Goal: Task Accomplishment & Management: Manage account settings

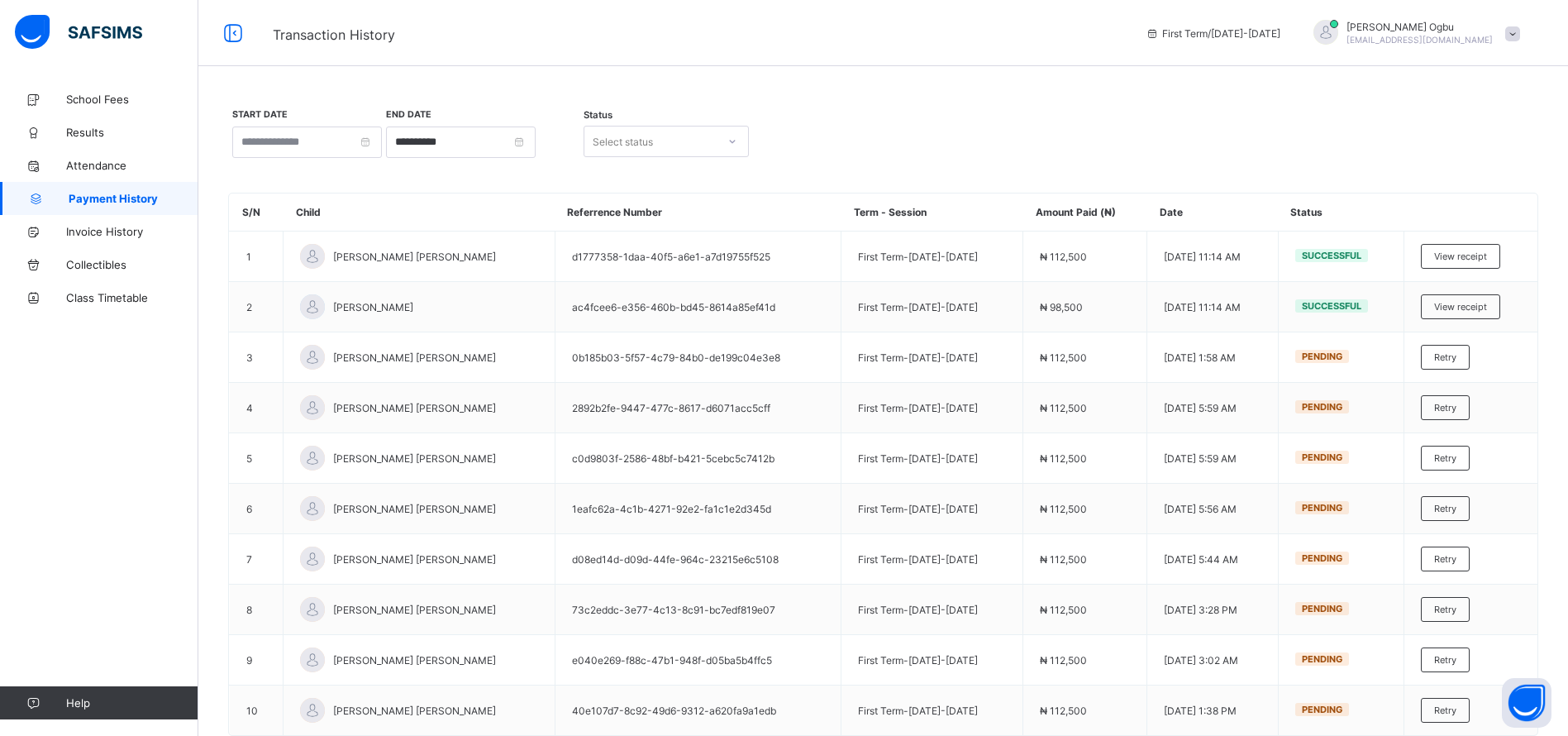
click at [1529, 42] on div "[PERSON_NAME] [EMAIL_ADDRESS][DOMAIN_NAME]" at bounding box center [1413, 33] width 232 height 27
click at [1458, 154] on span "Logout" at bounding box center [1466, 164] width 109 height 19
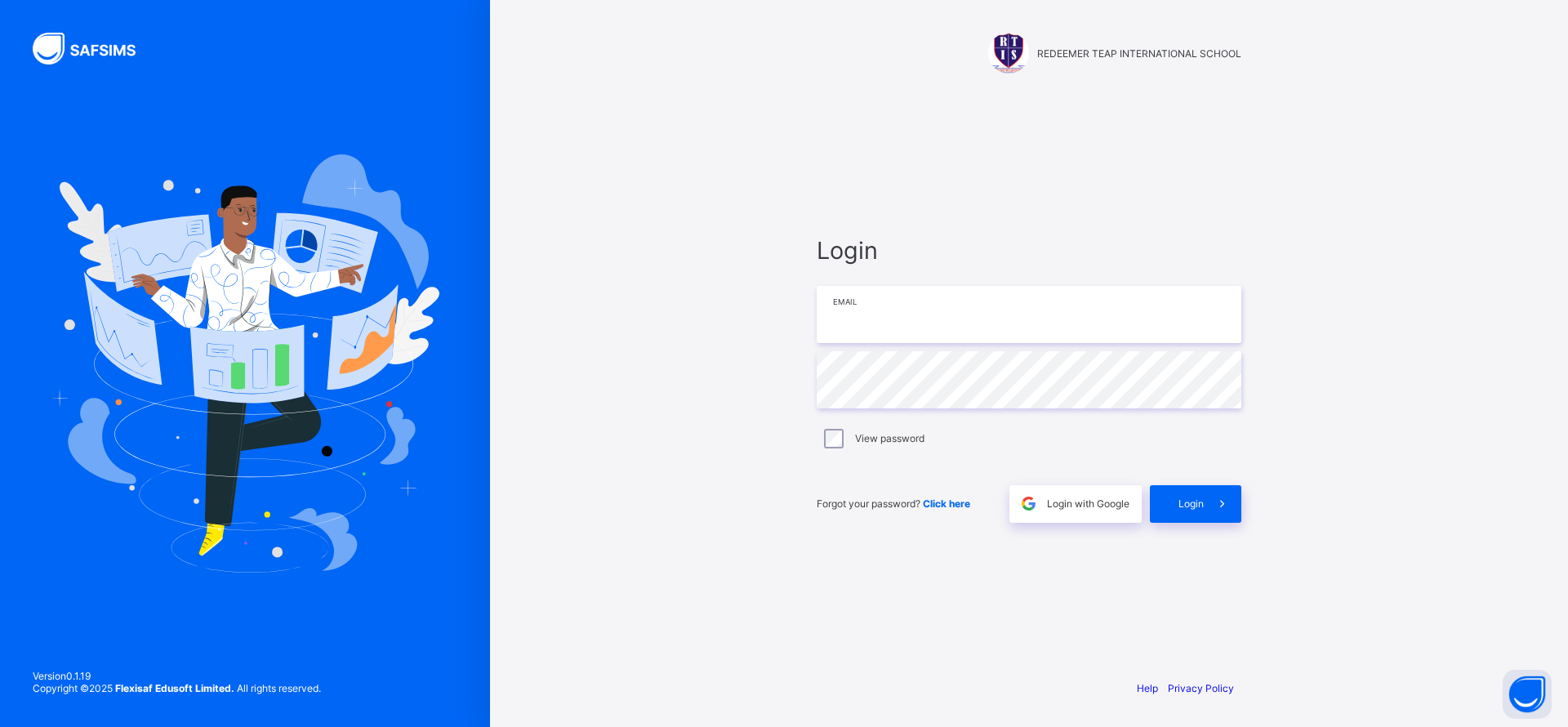
click at [979, 309] on input "email" at bounding box center [1029, 314] width 424 height 57
type input "**********"
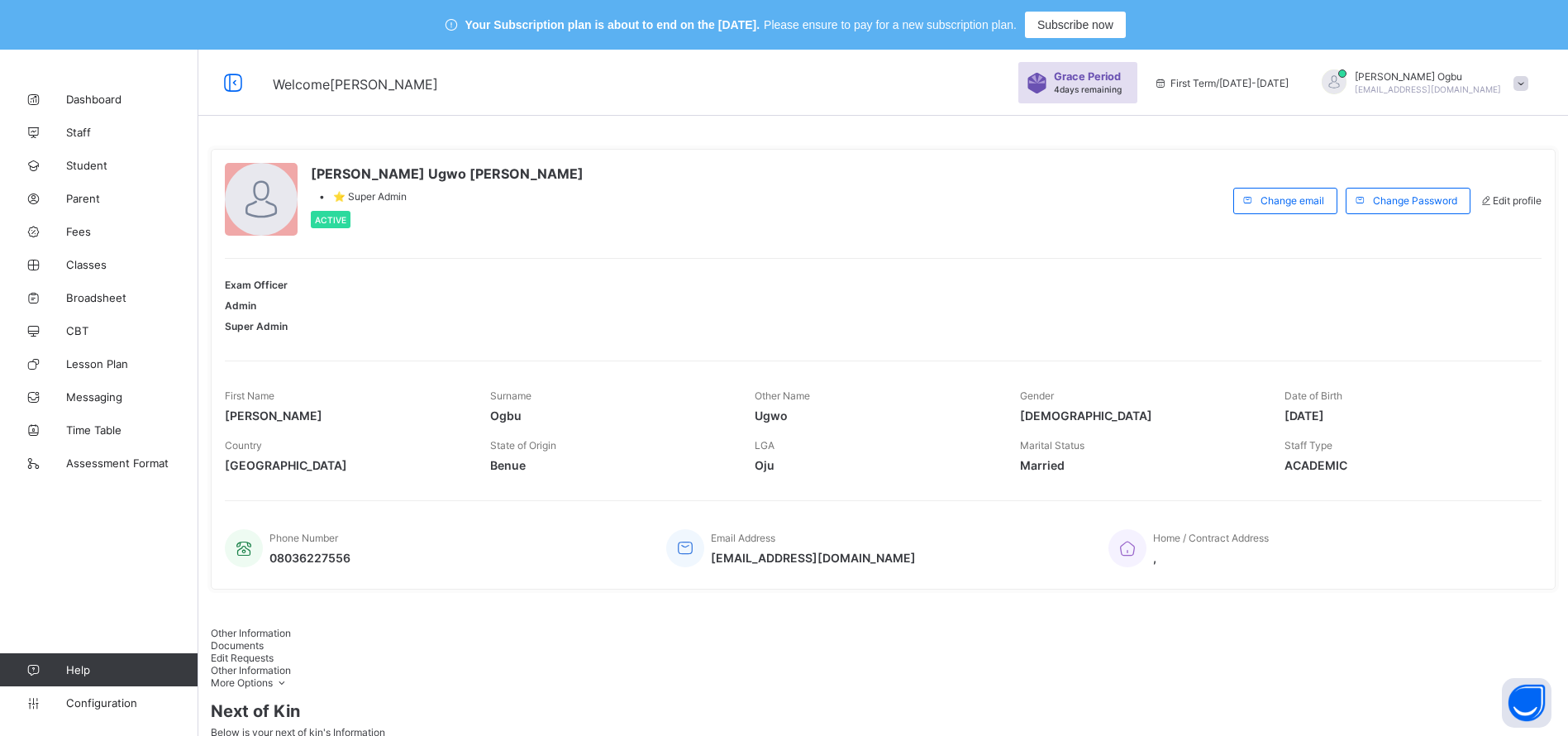
click at [83, 233] on span "Fees" at bounding box center [132, 232] width 132 height 13
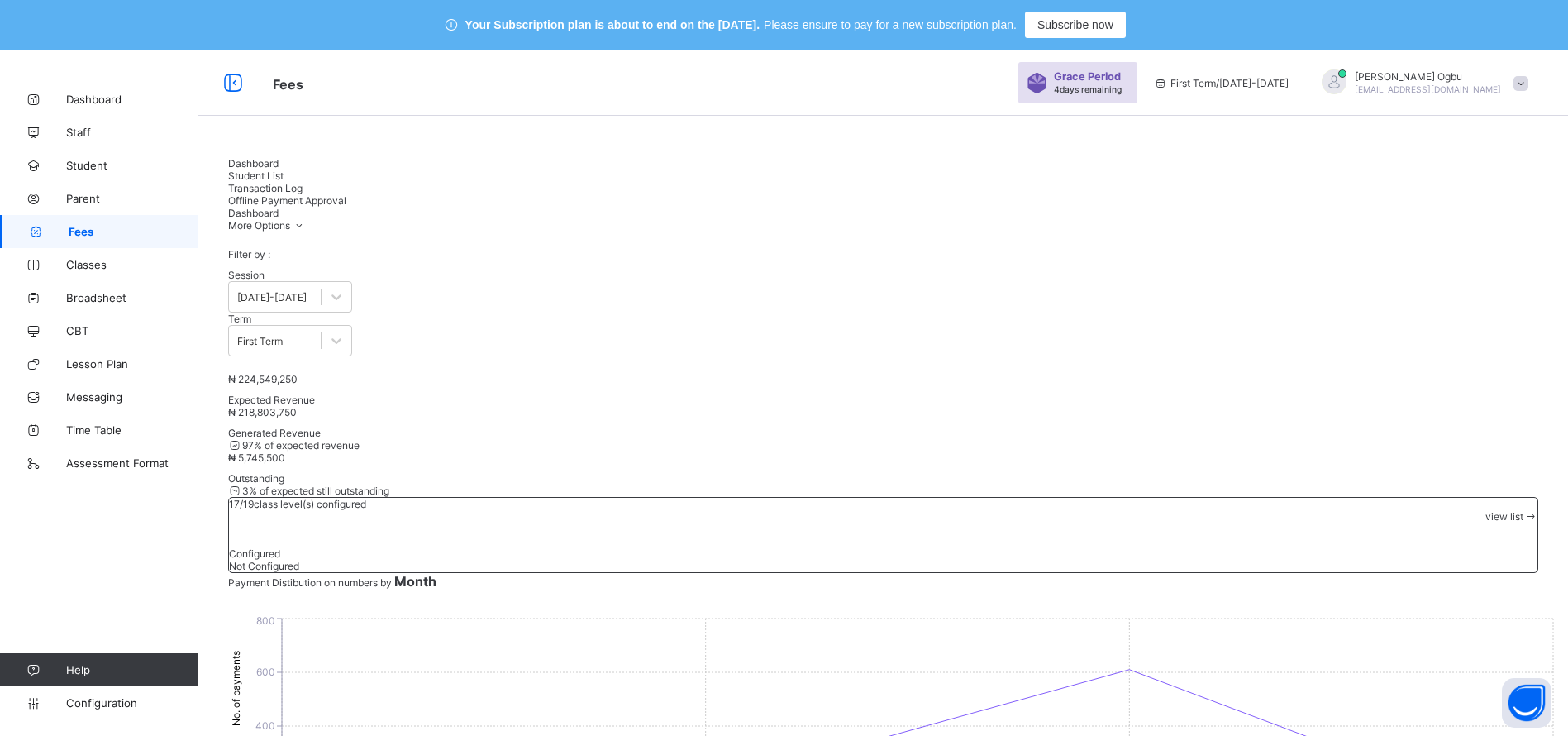
click at [83, 233] on span "Fees" at bounding box center [133, 232] width 130 height 13
click at [328, 182] on div "Student List" at bounding box center [883, 175] width 1311 height 12
click at [303, 182] on span "Transaction Log" at bounding box center [265, 187] width 75 height 12
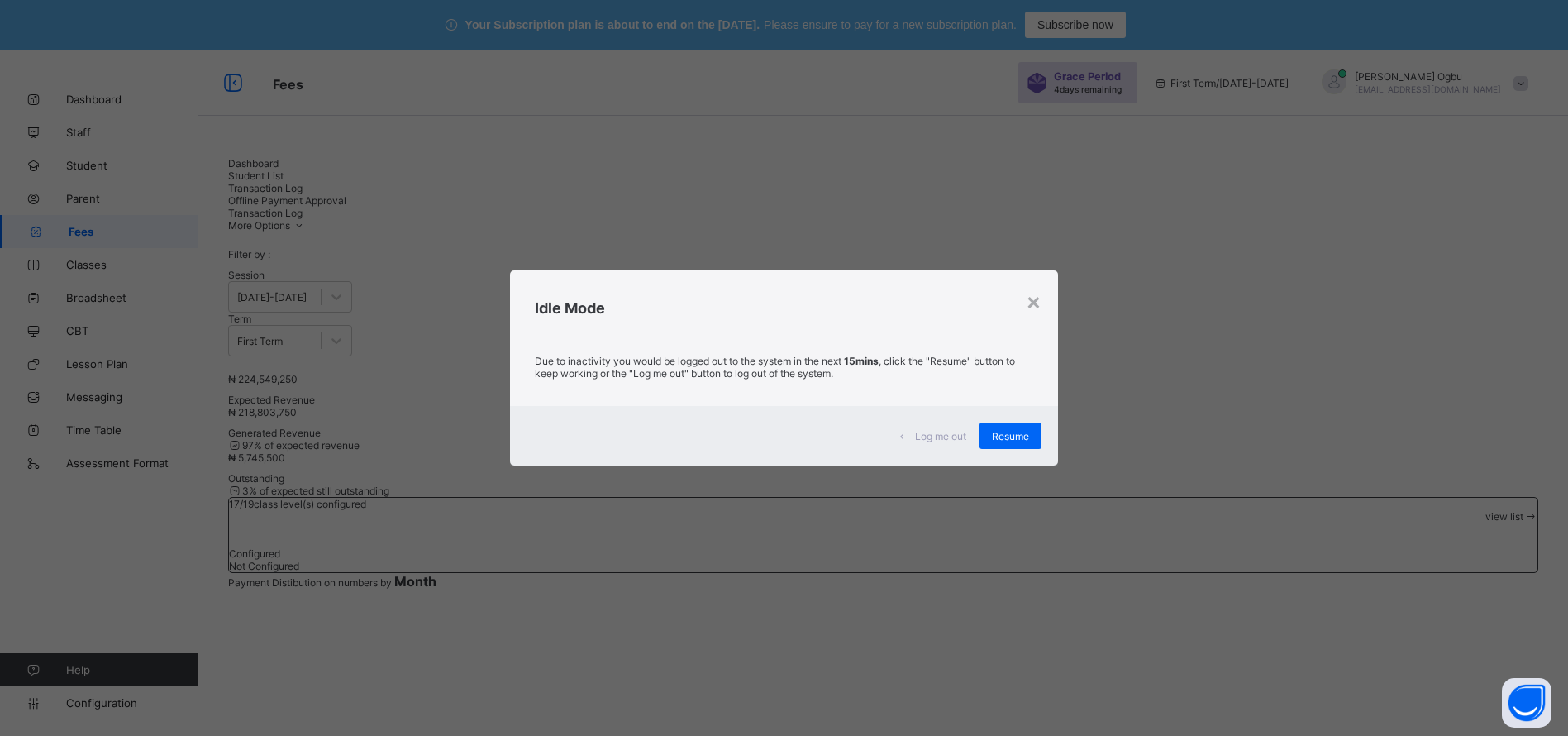
click at [1010, 431] on span "Resume" at bounding box center [1010, 435] width 37 height 12
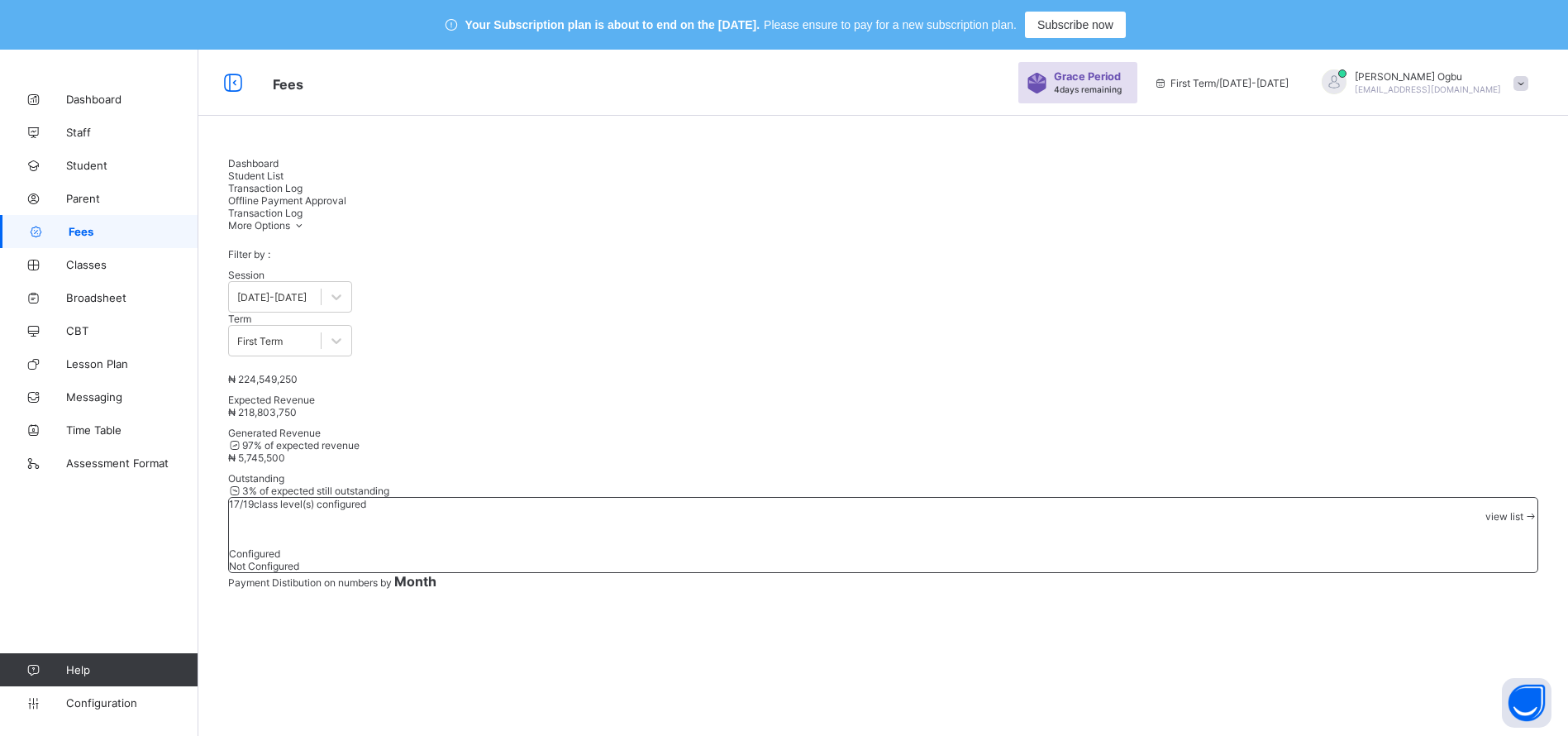
click at [91, 266] on span "Classes" at bounding box center [132, 265] width 132 height 13
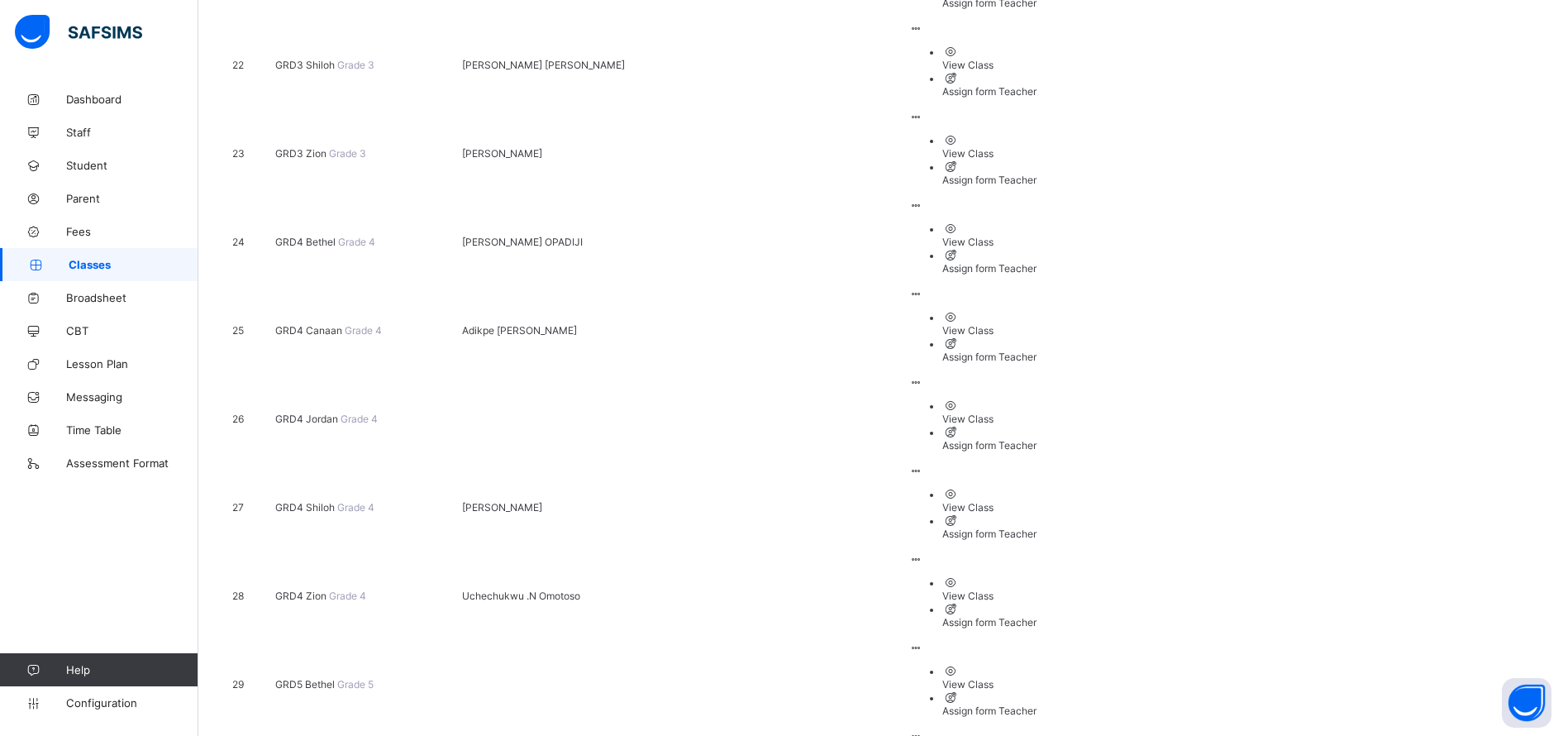
scroll to position [2181, 0]
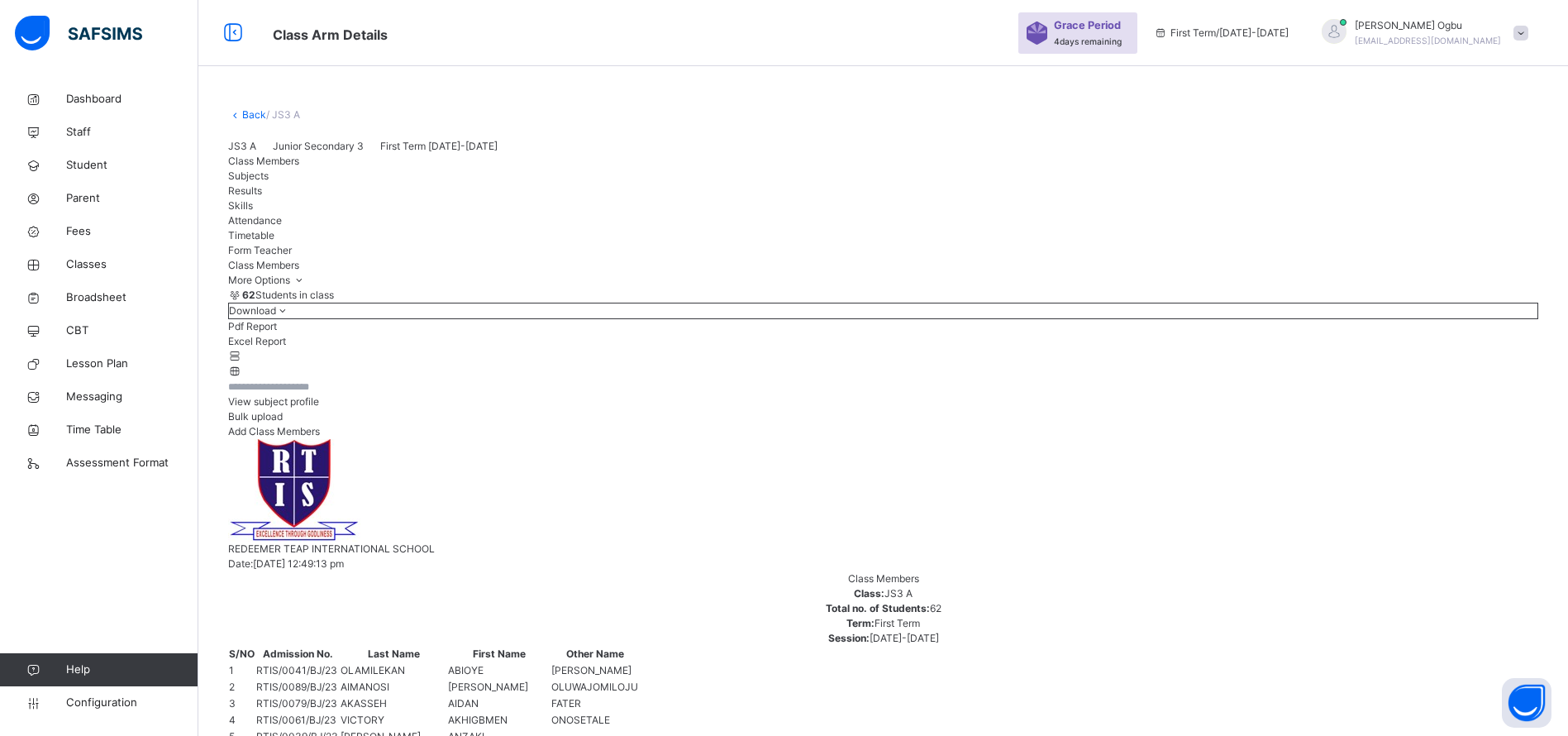
scroll to position [2181, 0]
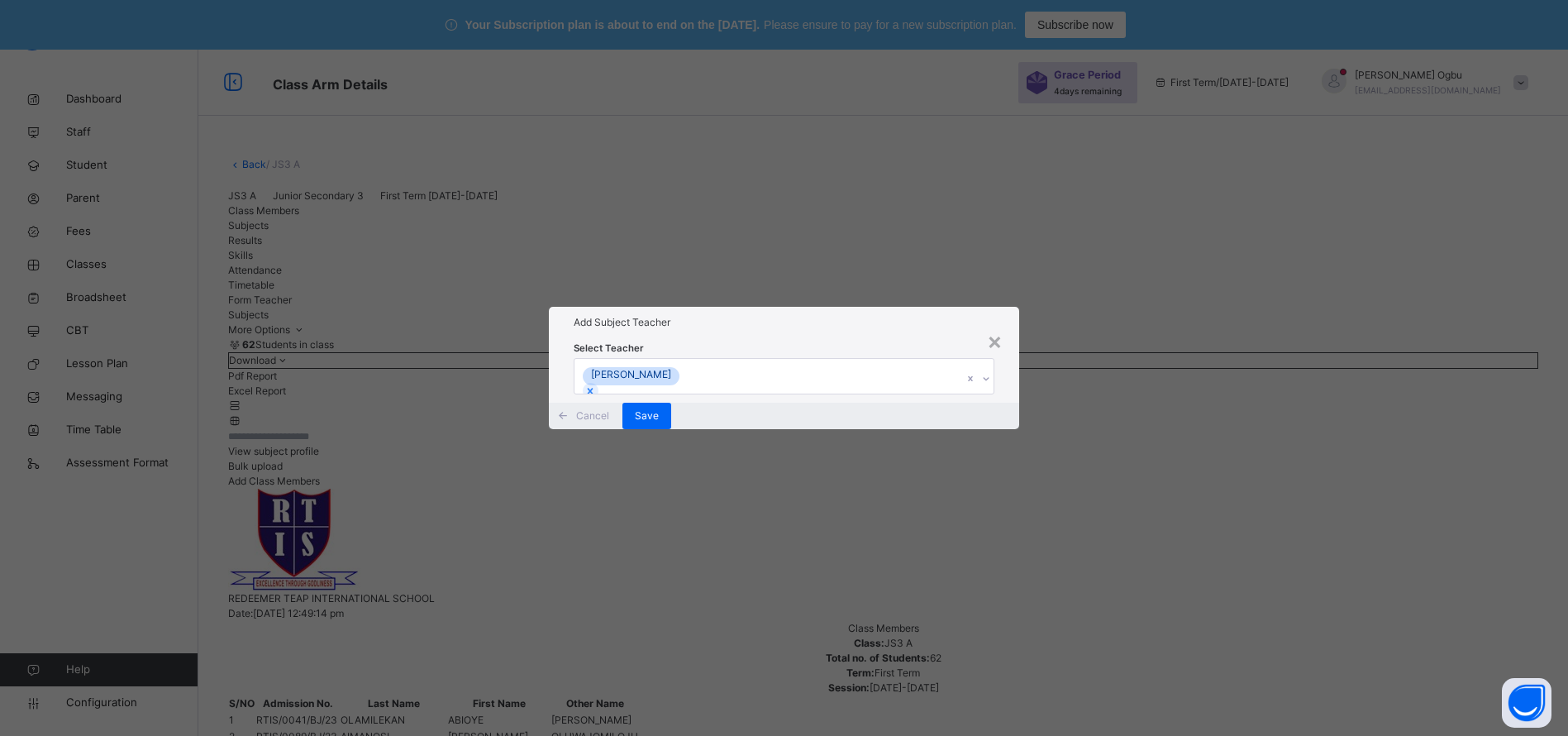
click at [596, 385] on icon at bounding box center [590, 391] width 11 height 11
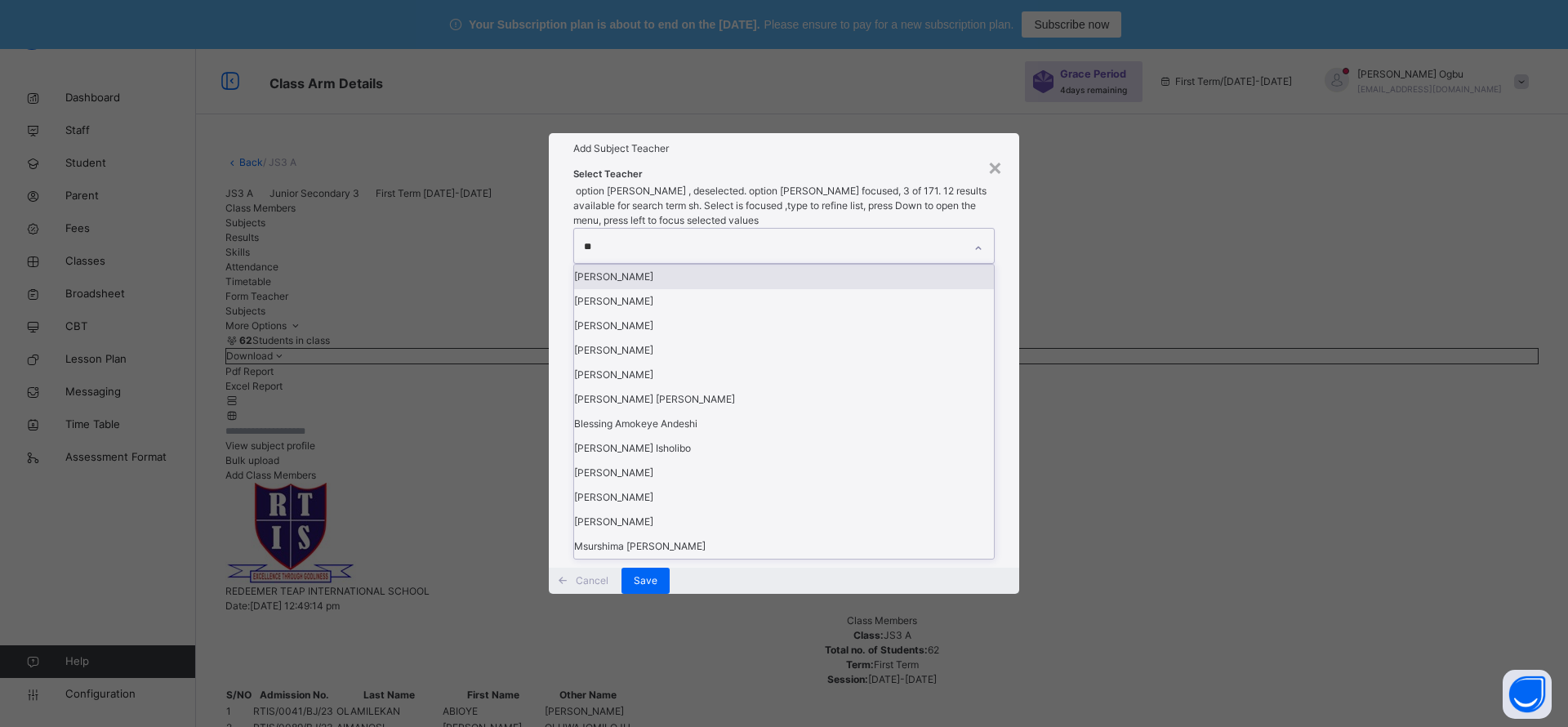
type input "***"
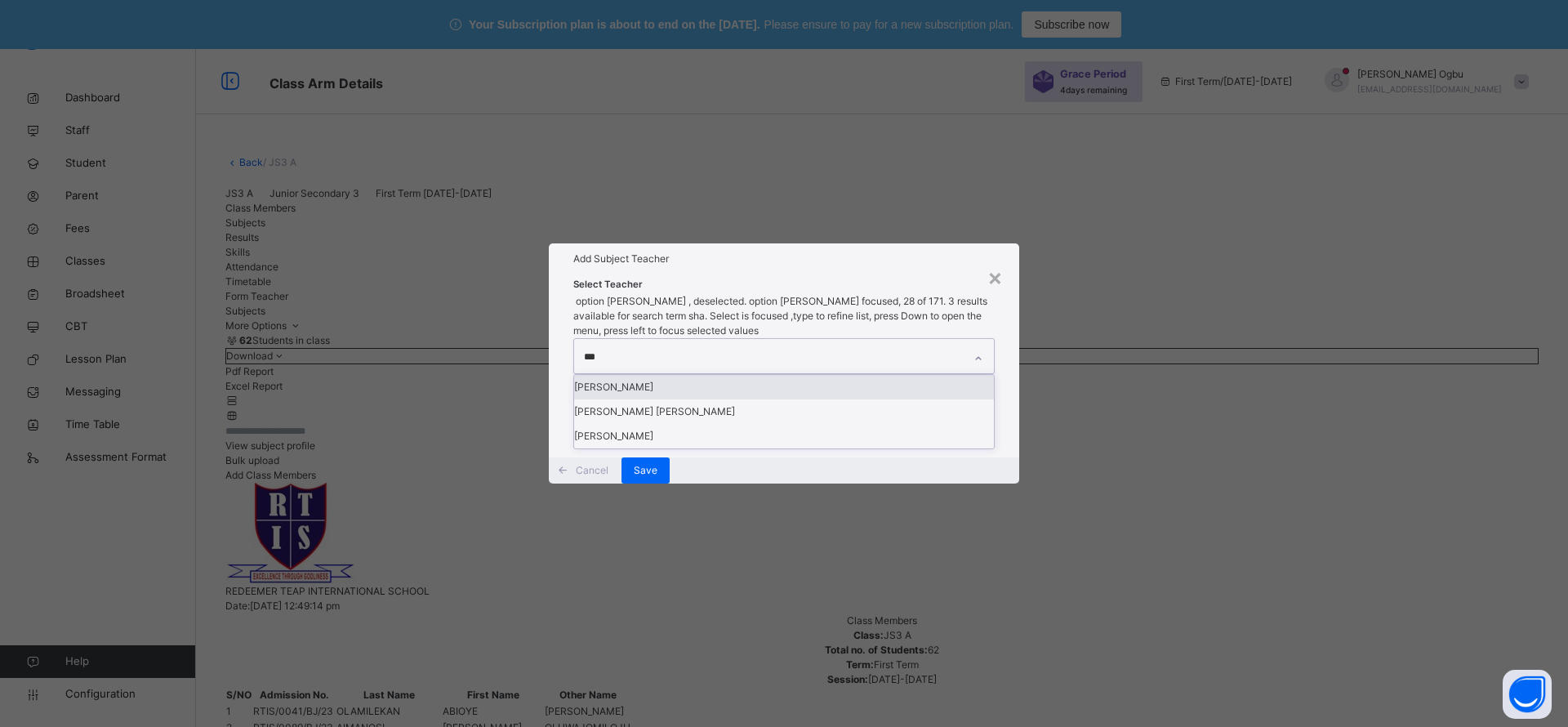
click at [652, 375] on div "[PERSON_NAME]" at bounding box center [783, 387] width 420 height 24
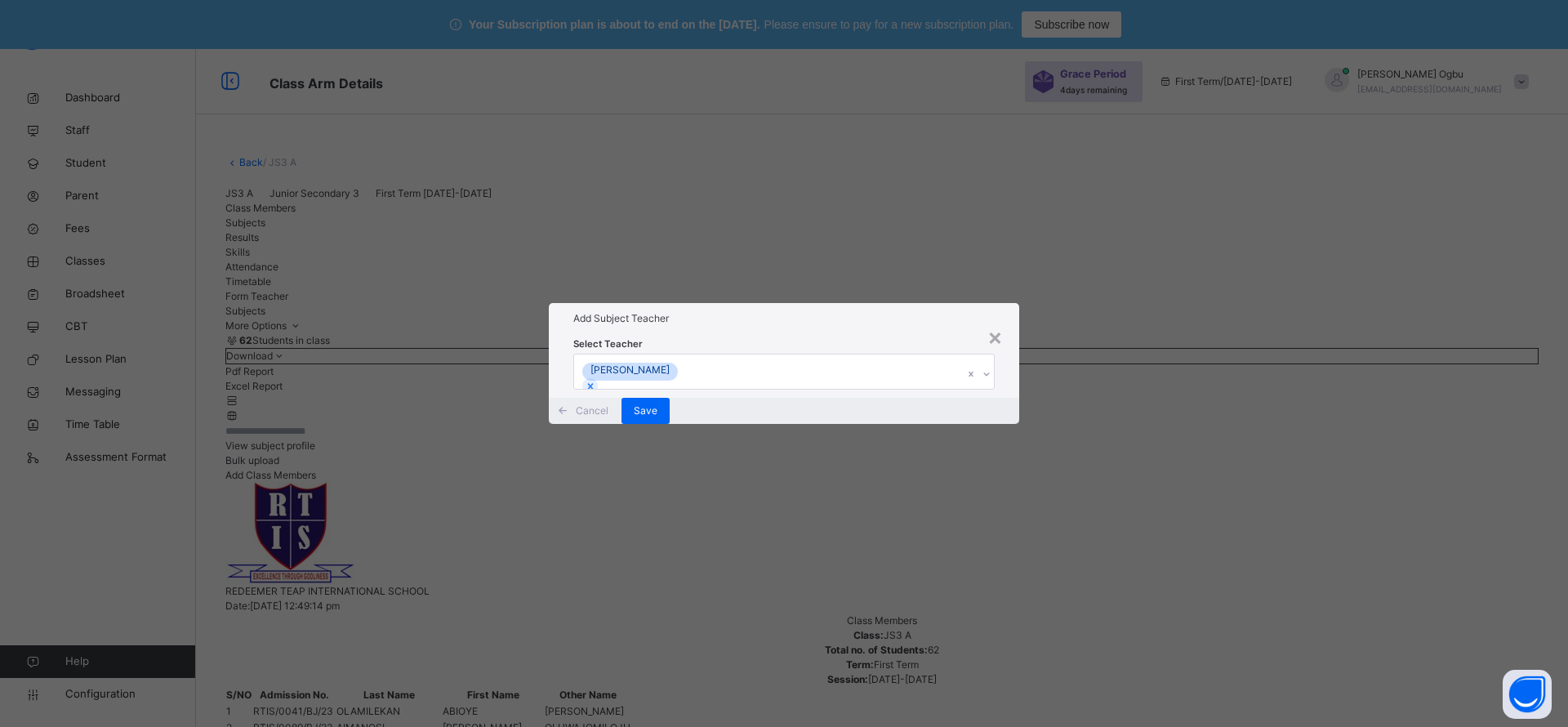
click at [757, 311] on h1 "Add Subject Teacher" at bounding box center [783, 319] width 421 height 15
click at [657, 418] on span "Save" at bounding box center [645, 411] width 23 height 15
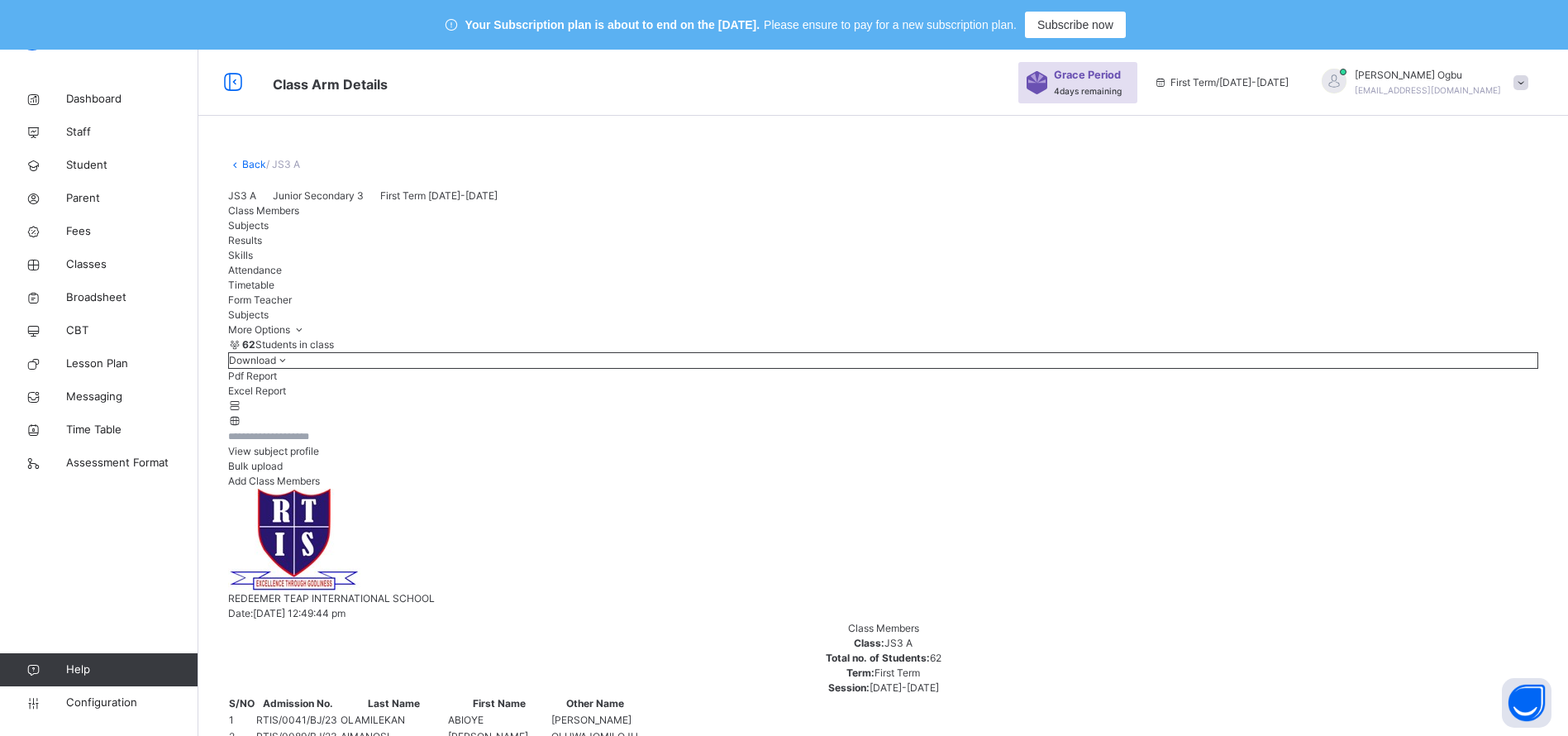
click at [1237, 203] on div "JS3 A Junior Secondary 3 First Term [DATE]-[DATE]" at bounding box center [883, 196] width 1311 height 15
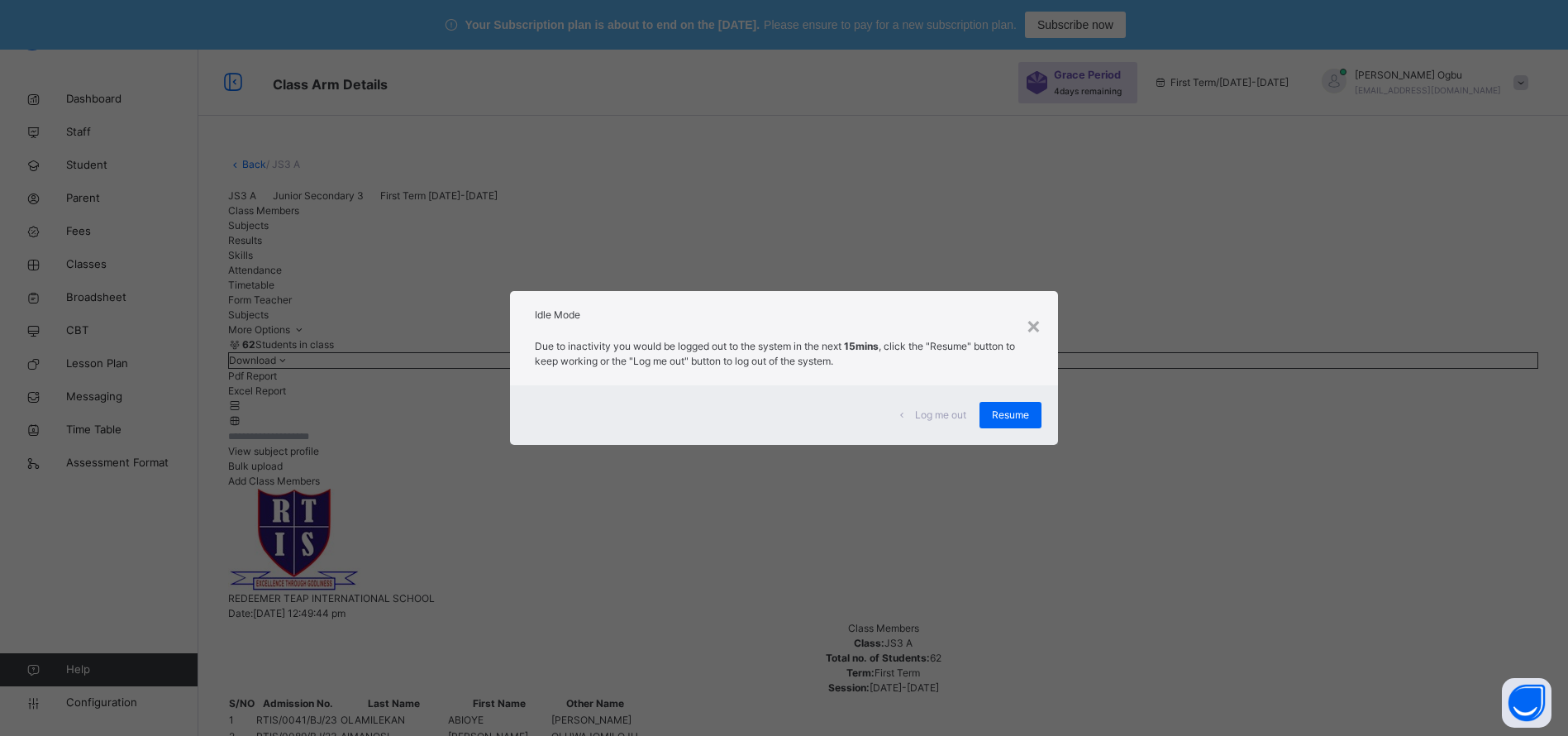
click at [1005, 406] on div "Resume" at bounding box center [1011, 415] width 62 height 26
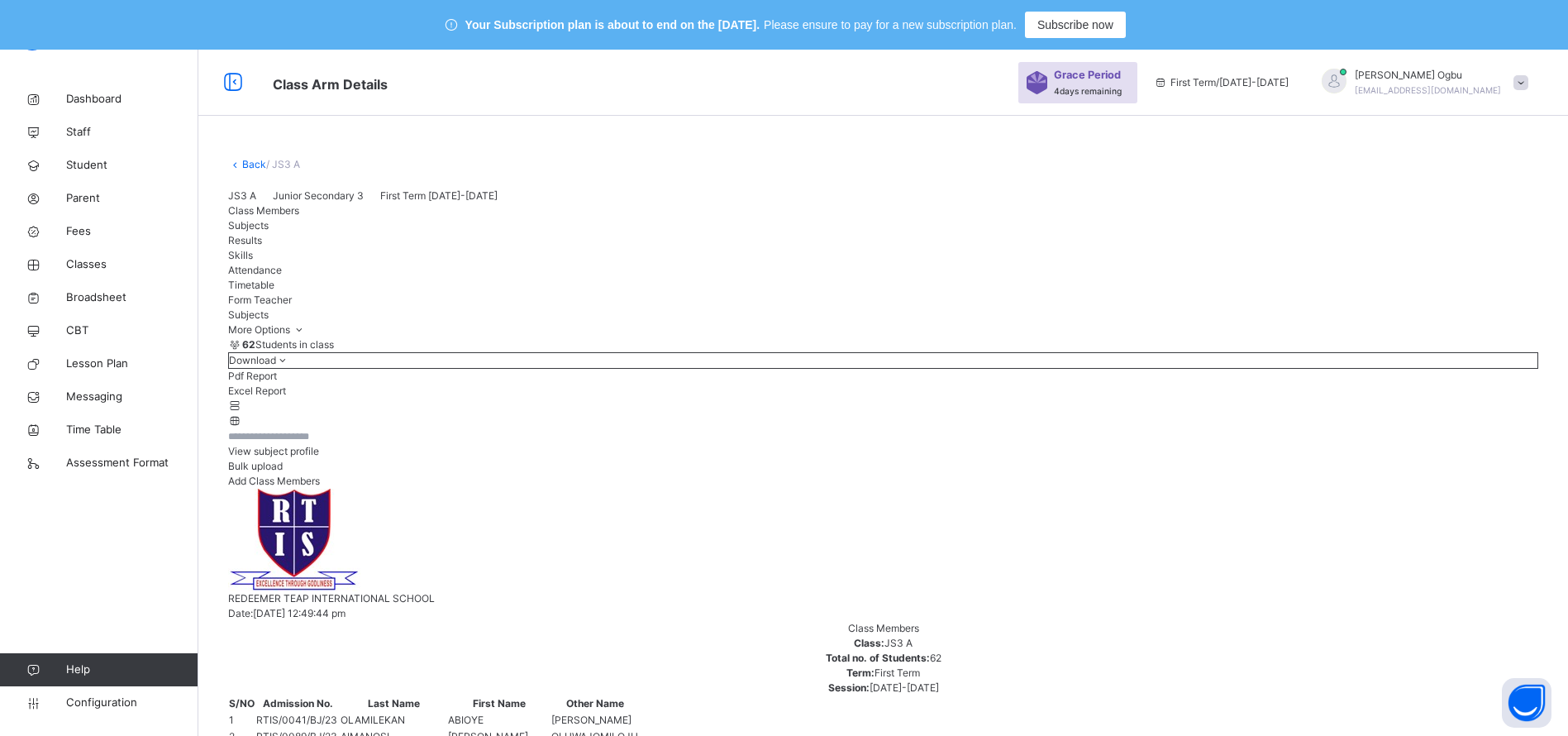
click at [245, 164] on link "Back" at bounding box center [254, 164] width 24 height 12
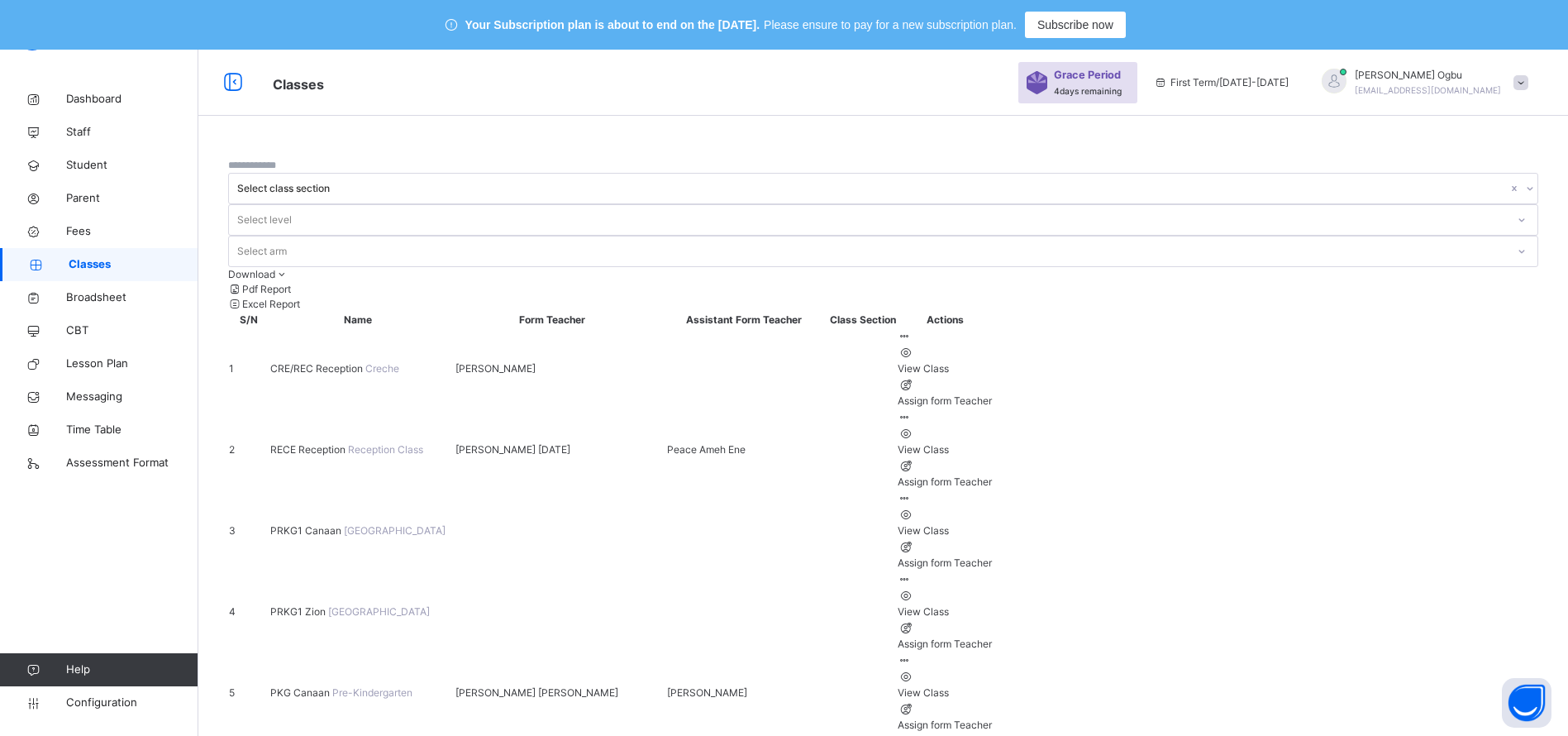
click at [1224, 267] on div at bounding box center [883, 267] width 1311 height 0
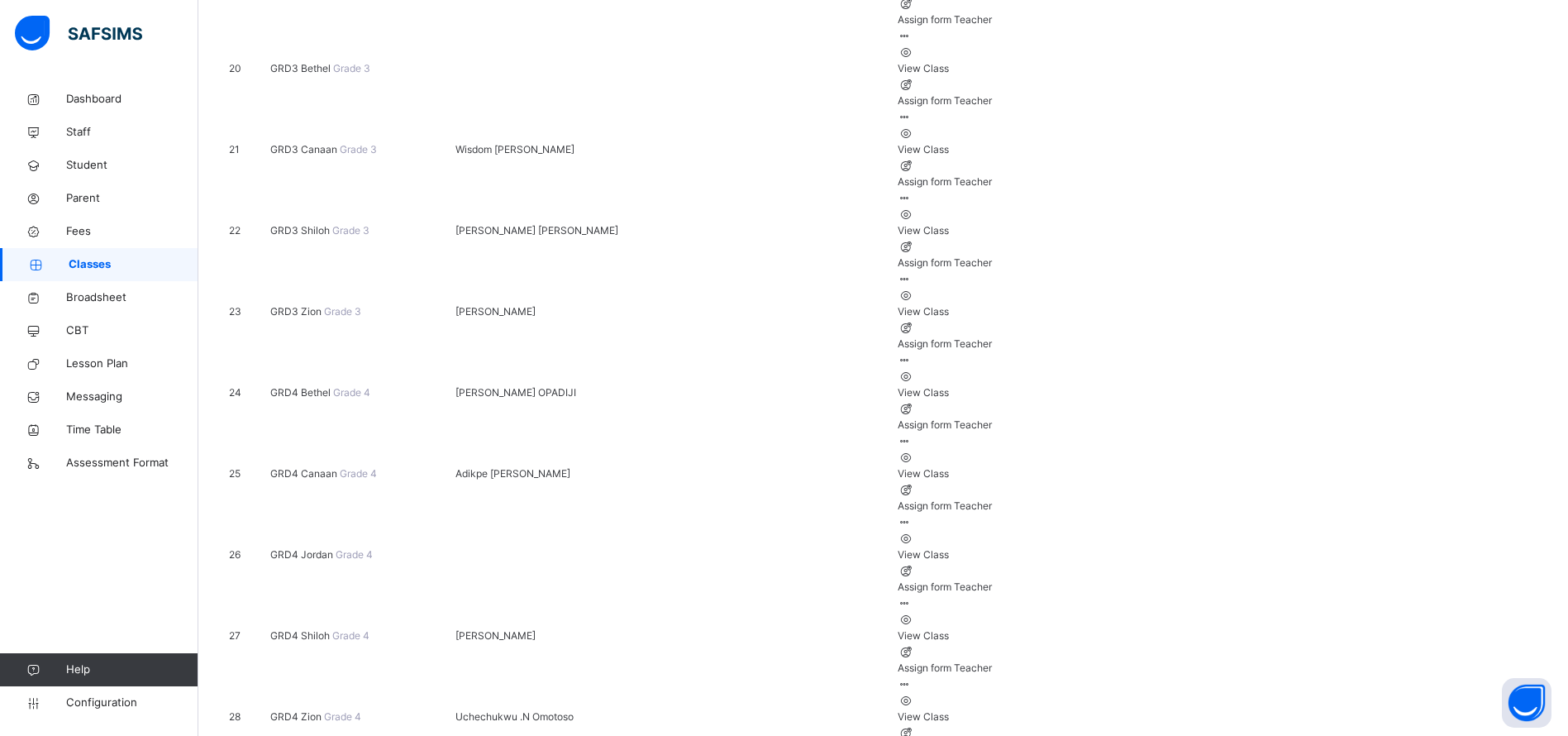
scroll to position [1840, 0]
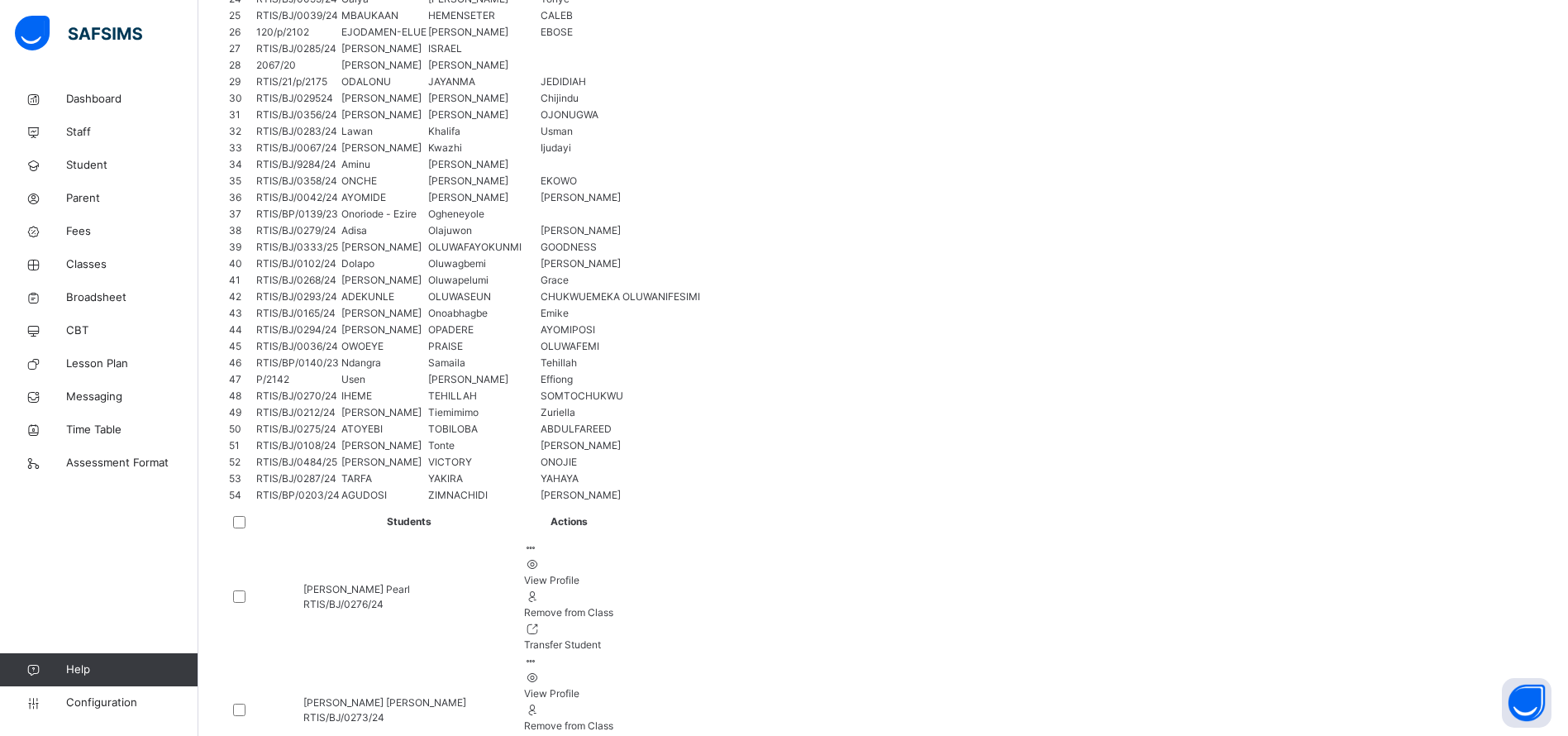
scroll to position [756, 0]
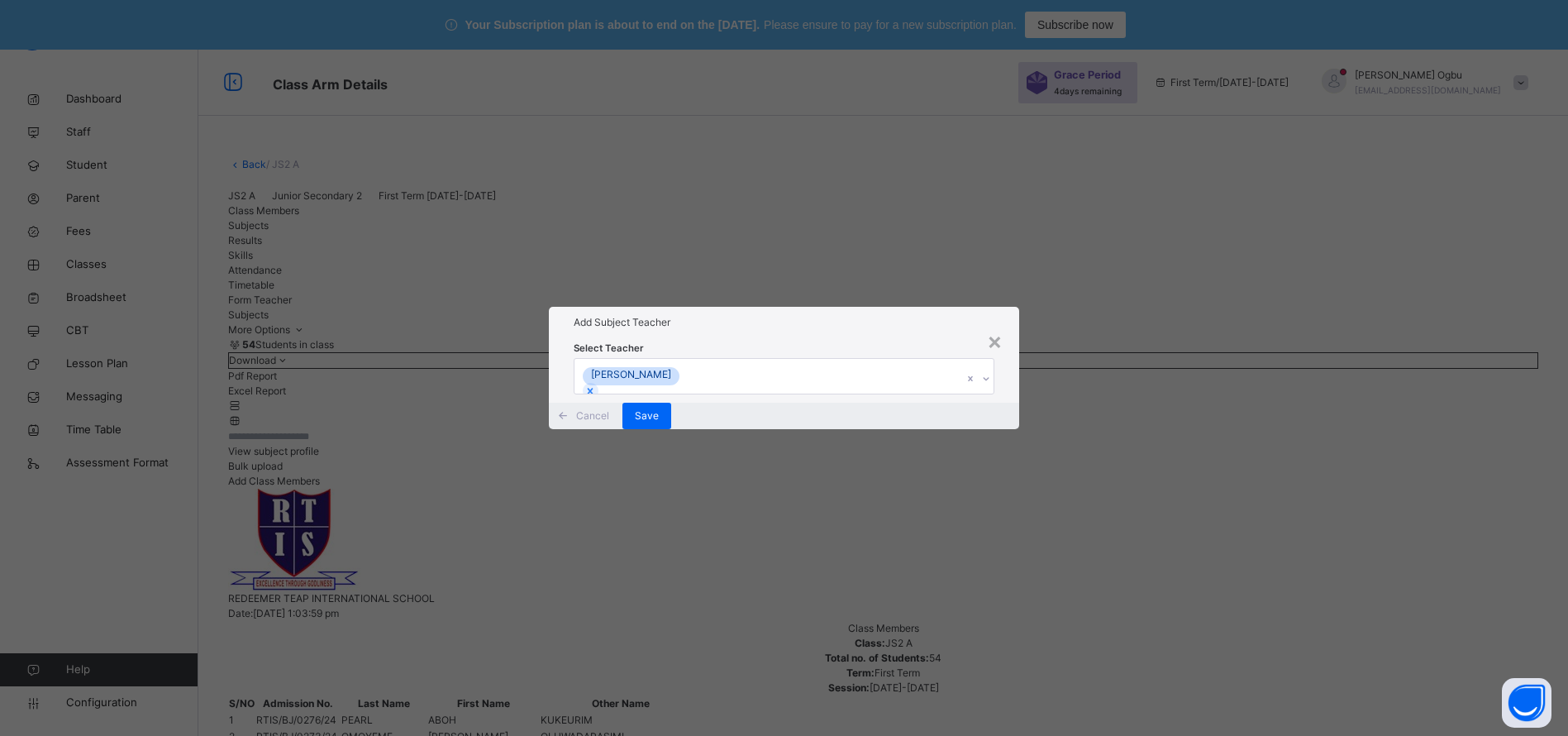
click at [596, 385] on icon at bounding box center [590, 391] width 11 height 11
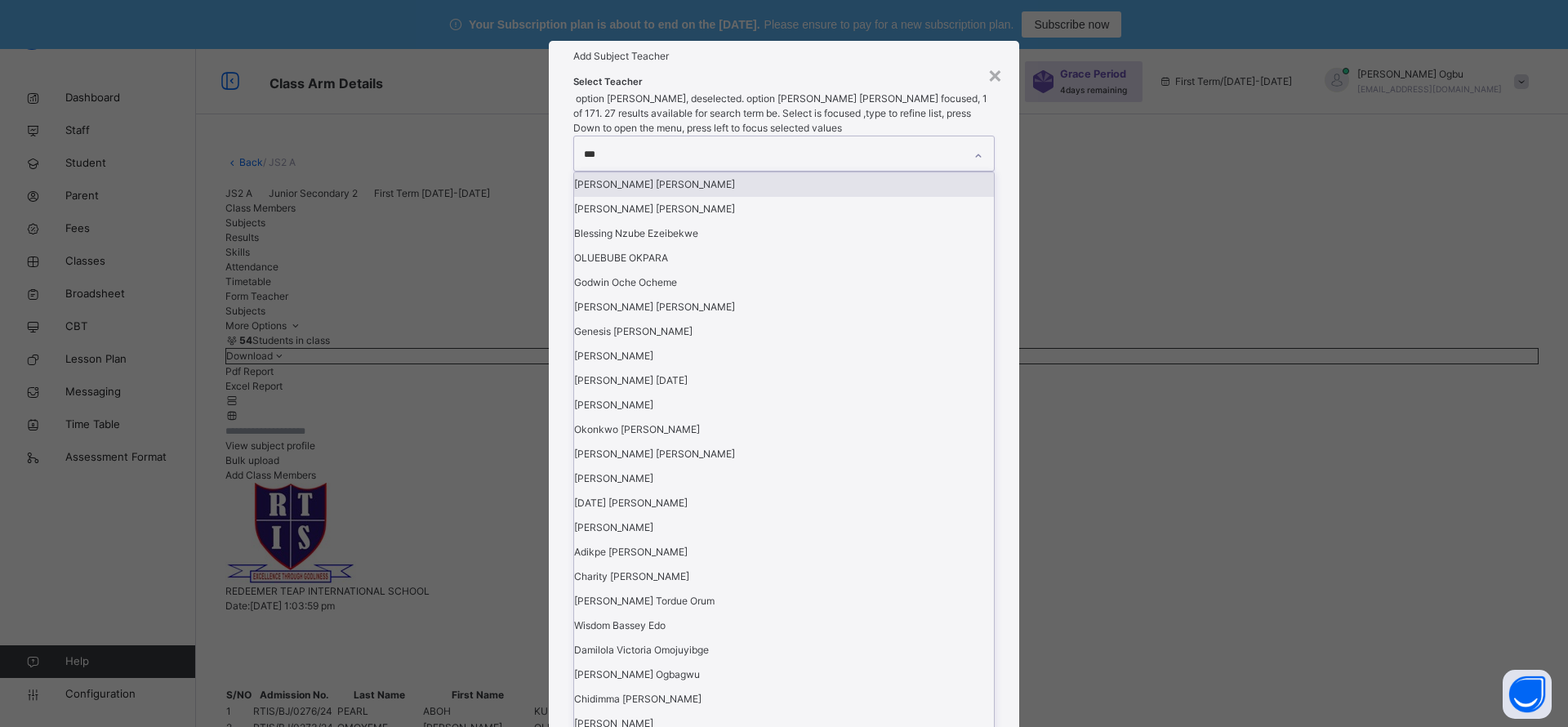
type input "****"
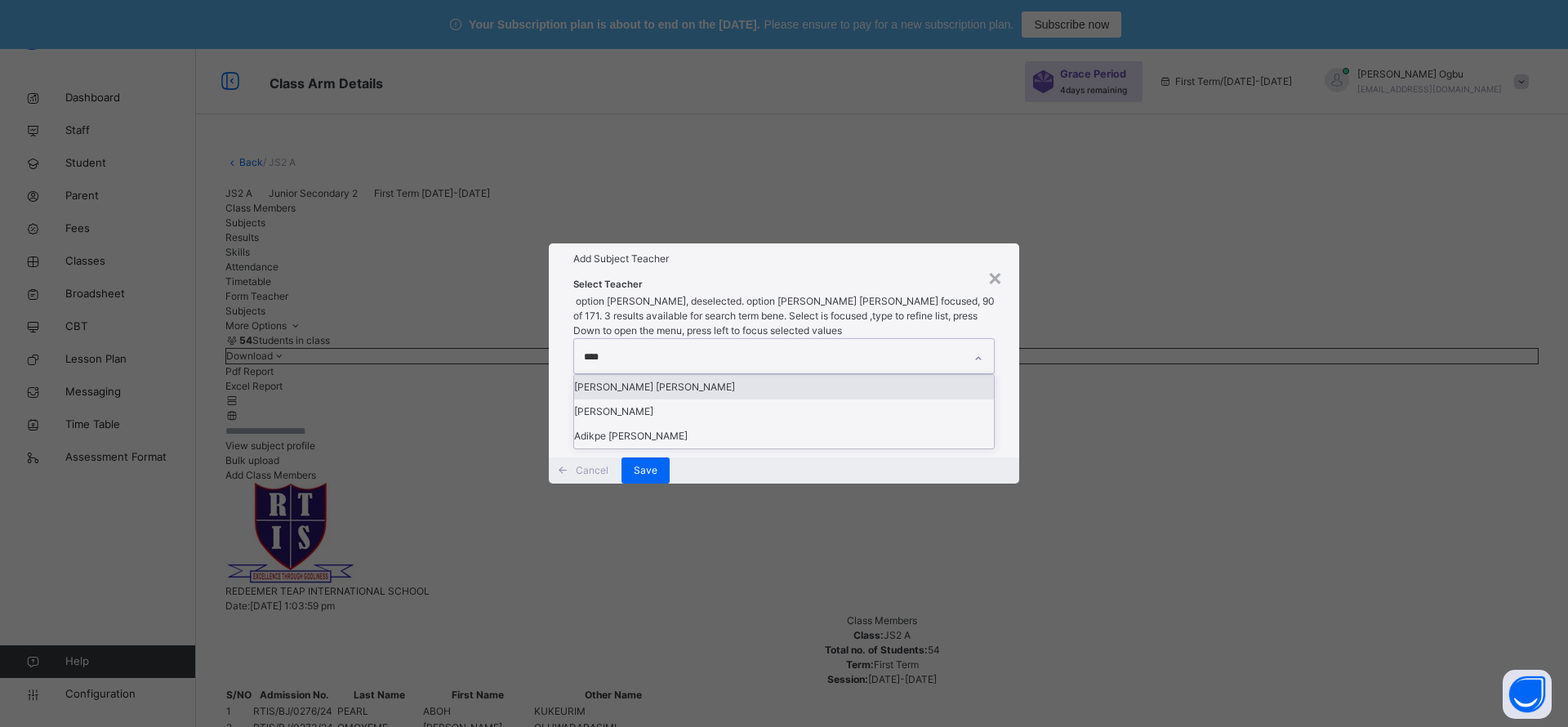
click at [670, 375] on div "[PERSON_NAME] [PERSON_NAME]" at bounding box center [783, 387] width 420 height 24
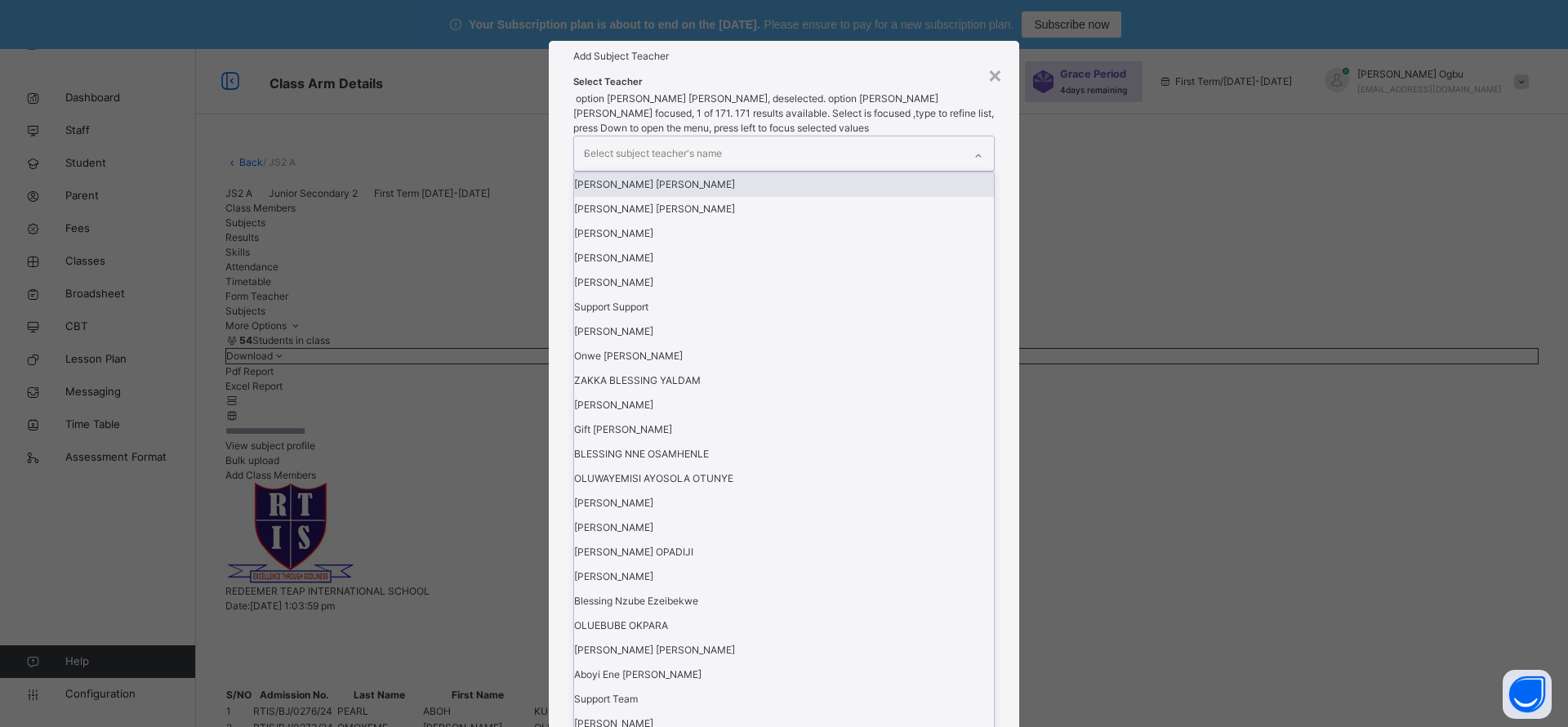
type input "****"
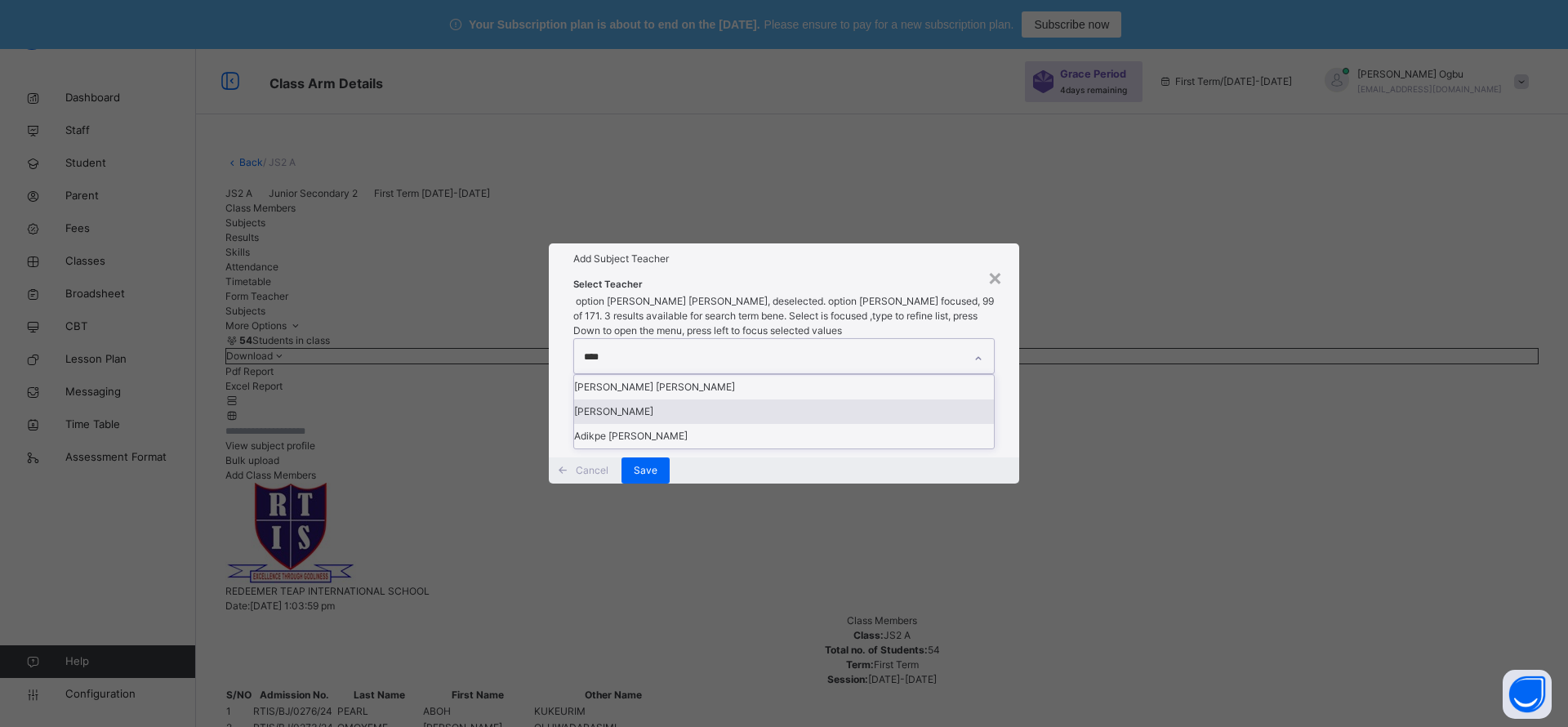
click at [634, 399] on div "[PERSON_NAME]" at bounding box center [783, 411] width 420 height 24
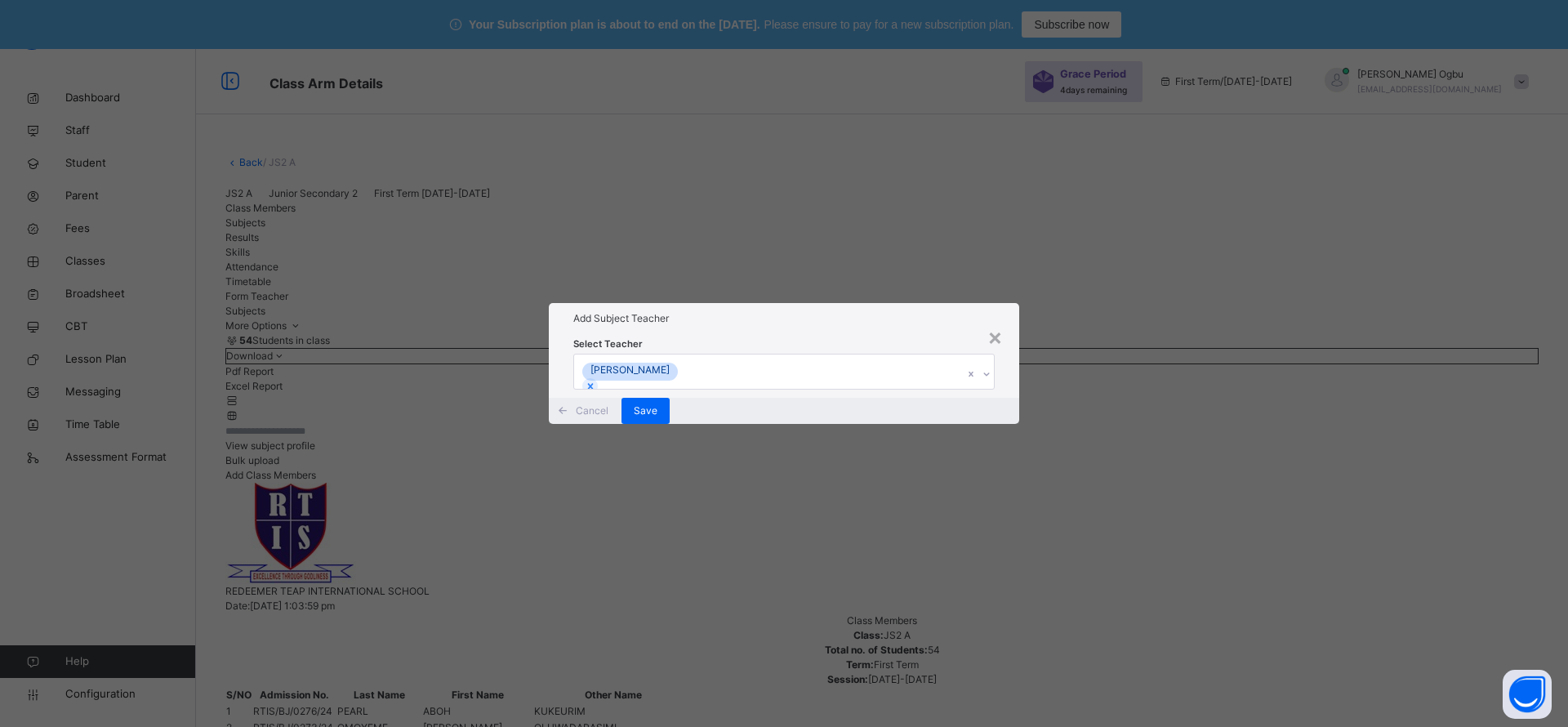
click at [692, 303] on div "Add Subject Teacher" at bounding box center [783, 318] width 470 height 31
click at [669, 423] on div "Save" at bounding box center [646, 411] width 49 height 26
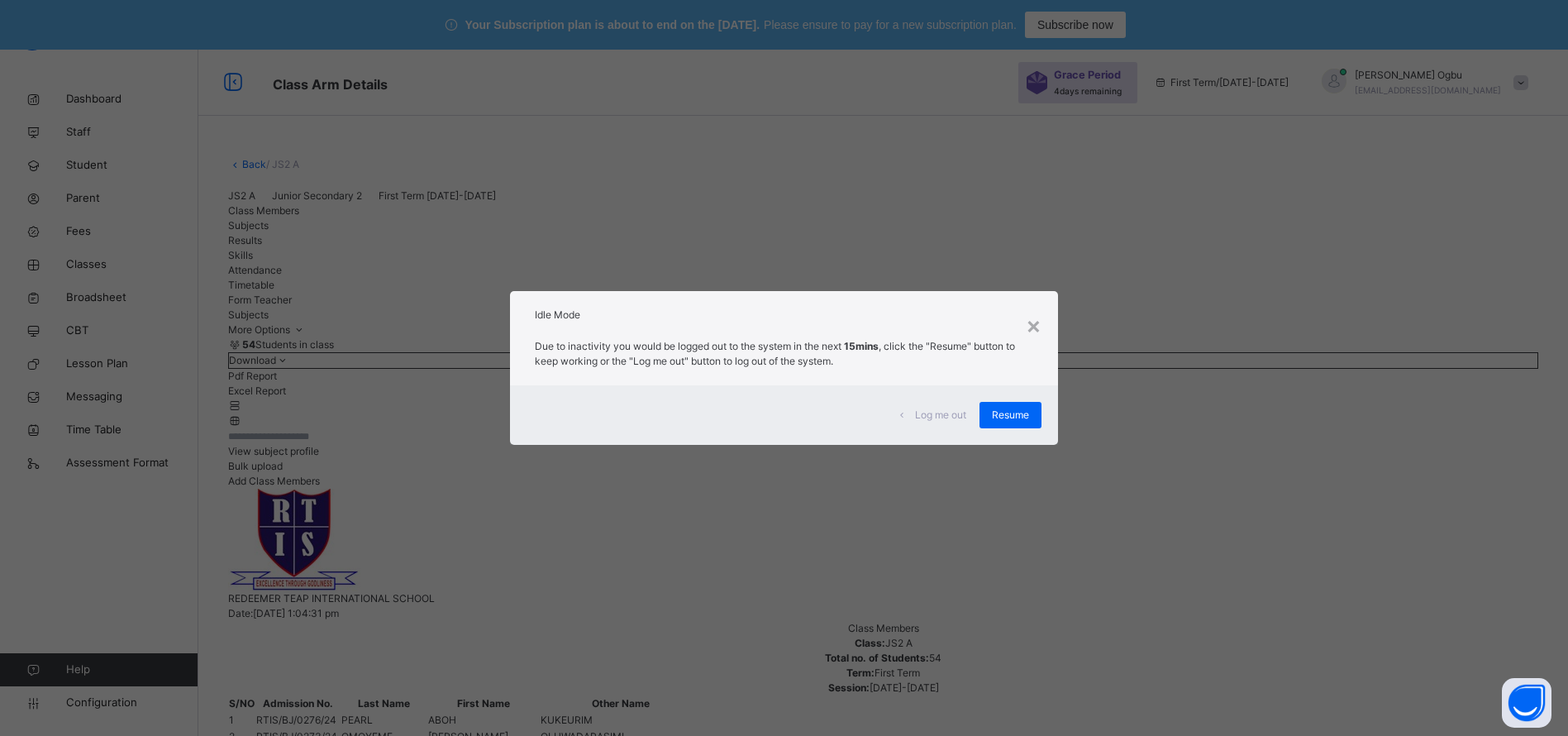
click at [1001, 415] on span "Resume" at bounding box center [1010, 415] width 37 height 15
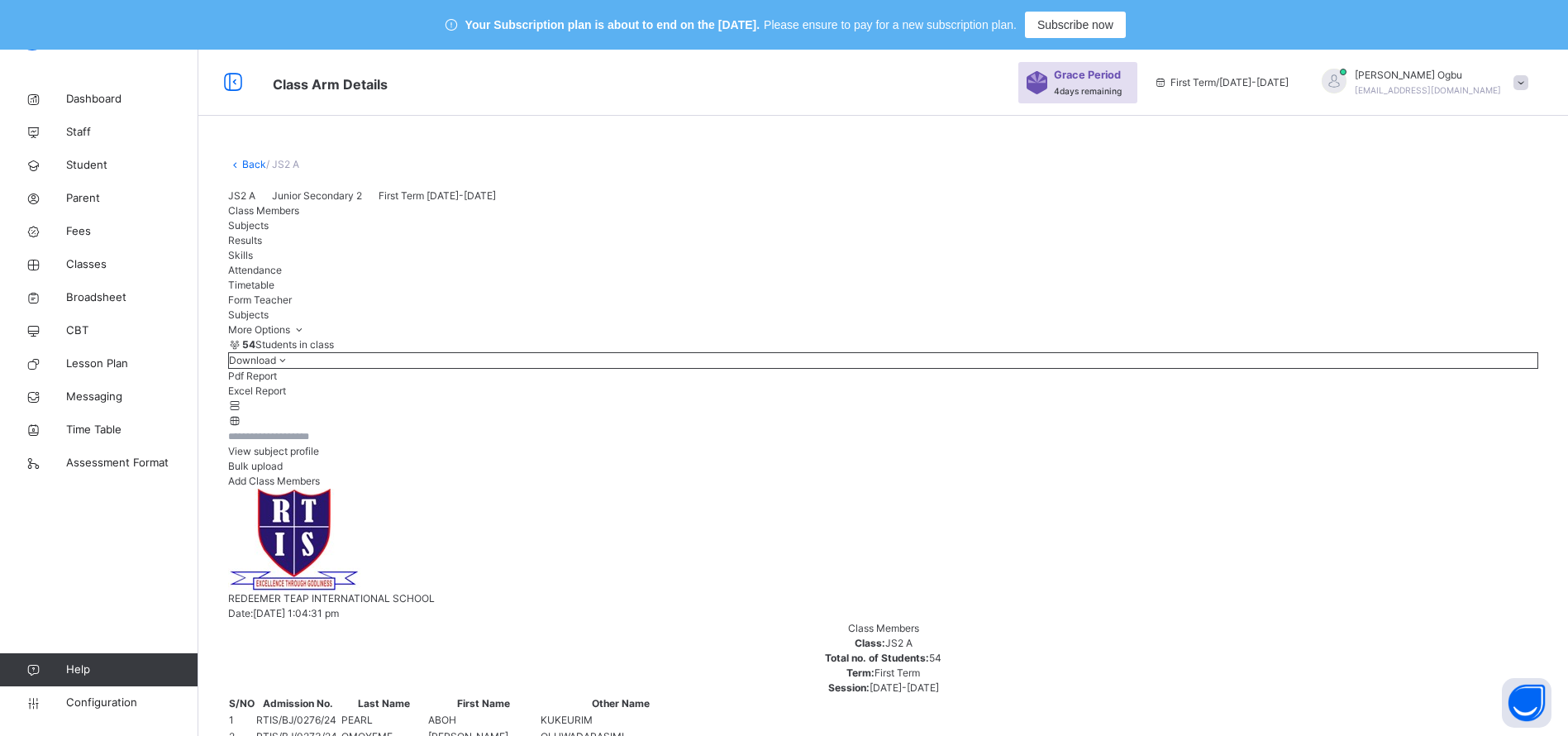
click at [1038, 203] on div "JS2 A Junior Secondary 2 First Term [DATE]-[DATE]" at bounding box center [883, 196] width 1311 height 15
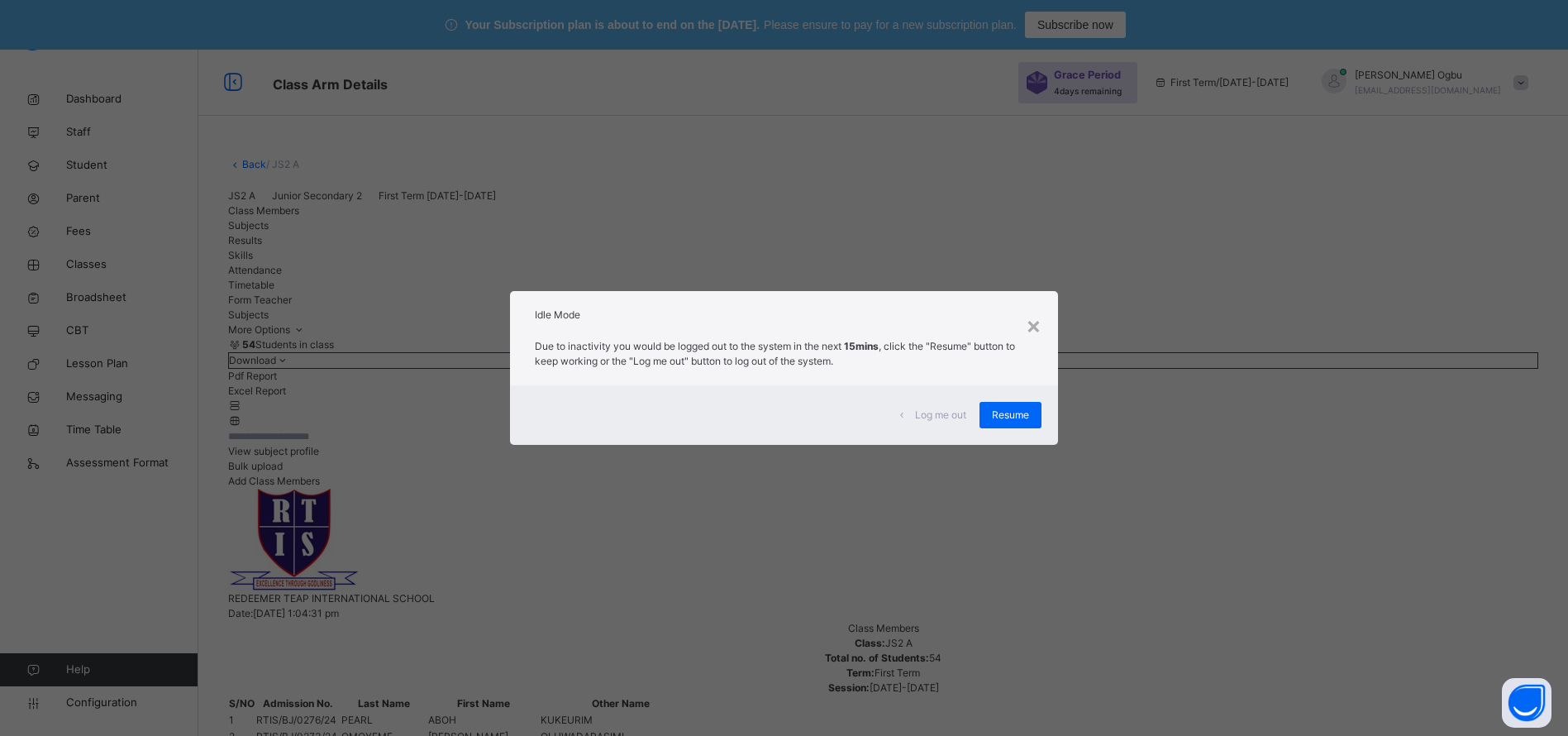
click at [1030, 412] on span "Resume" at bounding box center [1010, 415] width 37 height 15
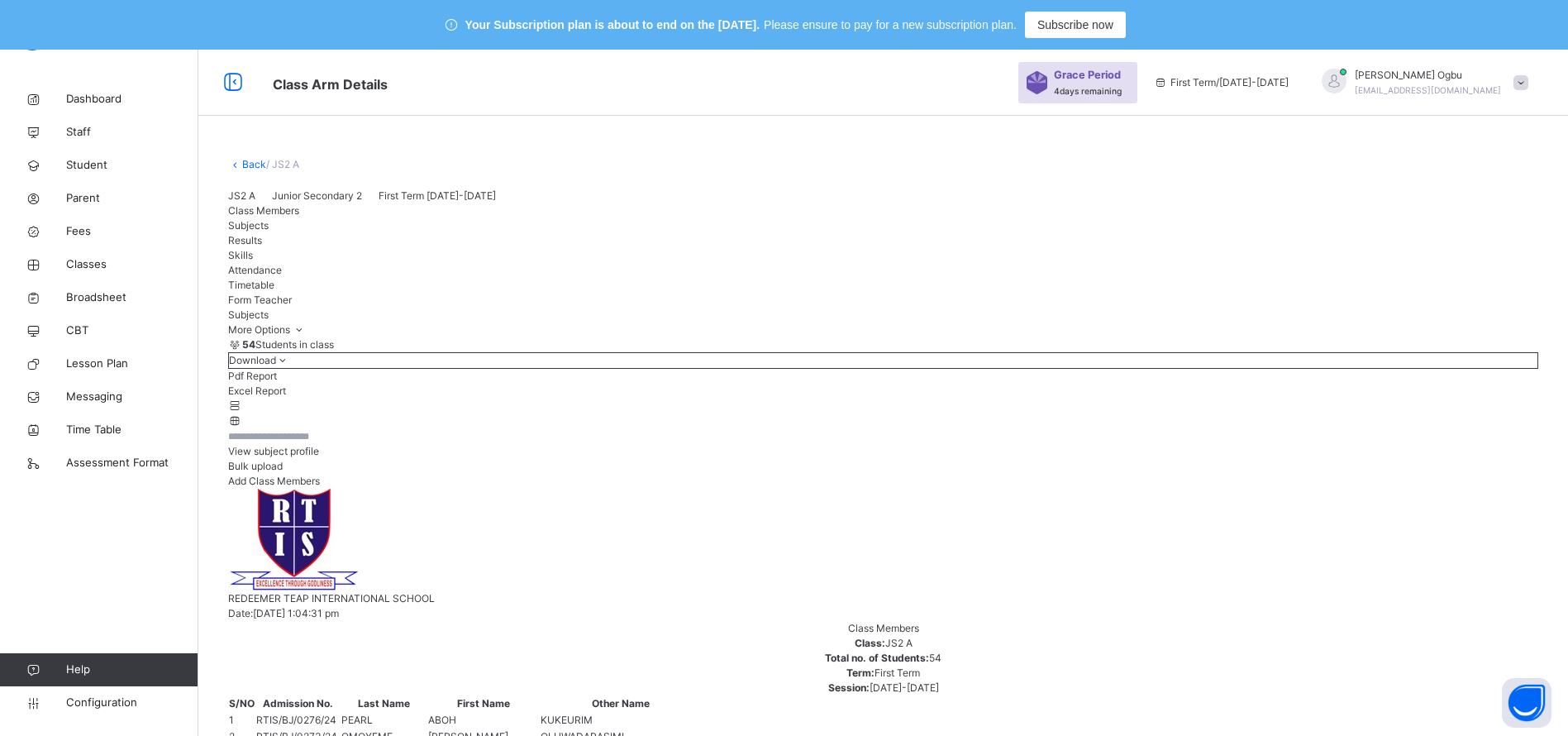
click at [1529, 83] on span at bounding box center [1522, 83] width 15 height 15
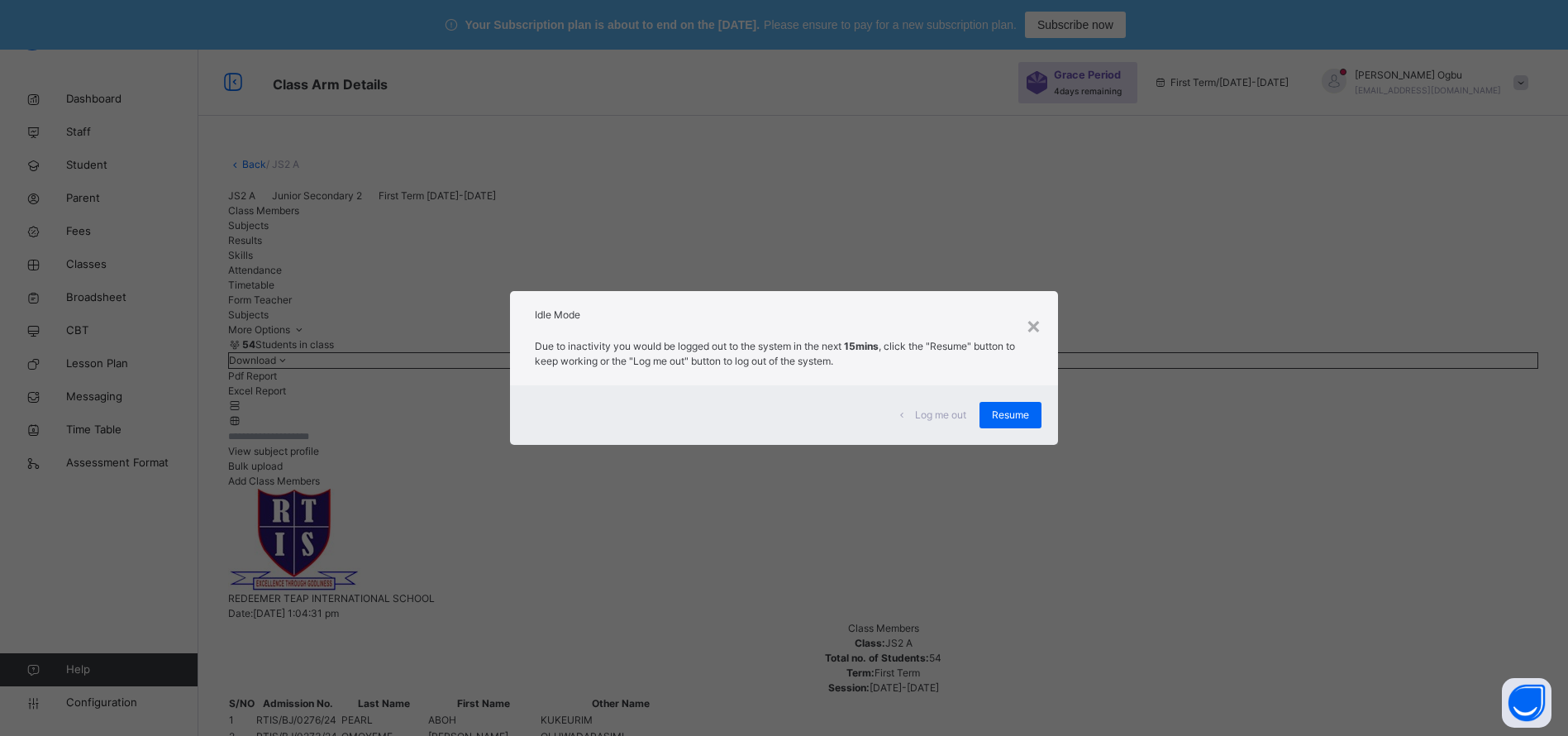
click at [1018, 415] on span "Resume" at bounding box center [1010, 415] width 37 height 15
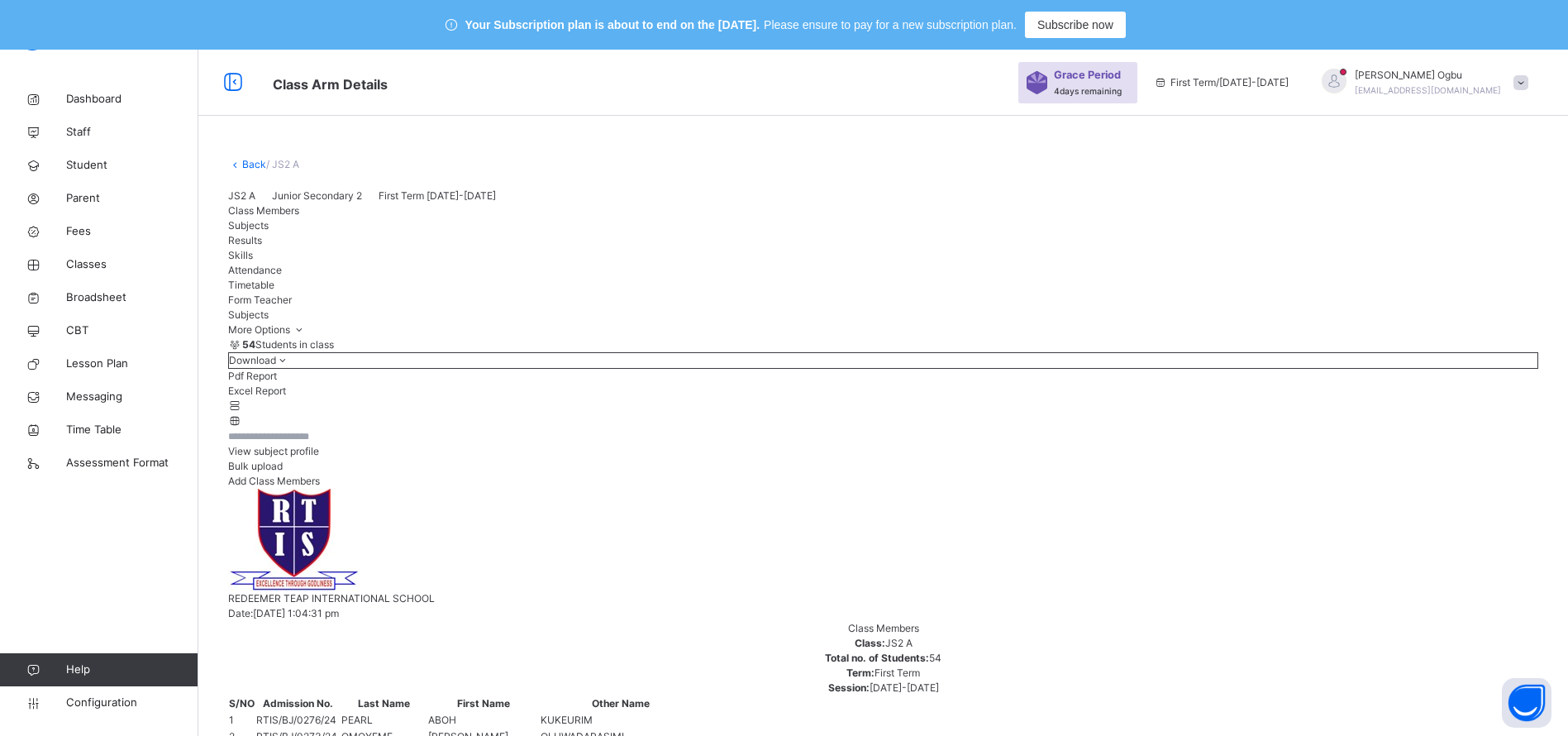
click at [252, 165] on link "Back" at bounding box center [254, 164] width 24 height 12
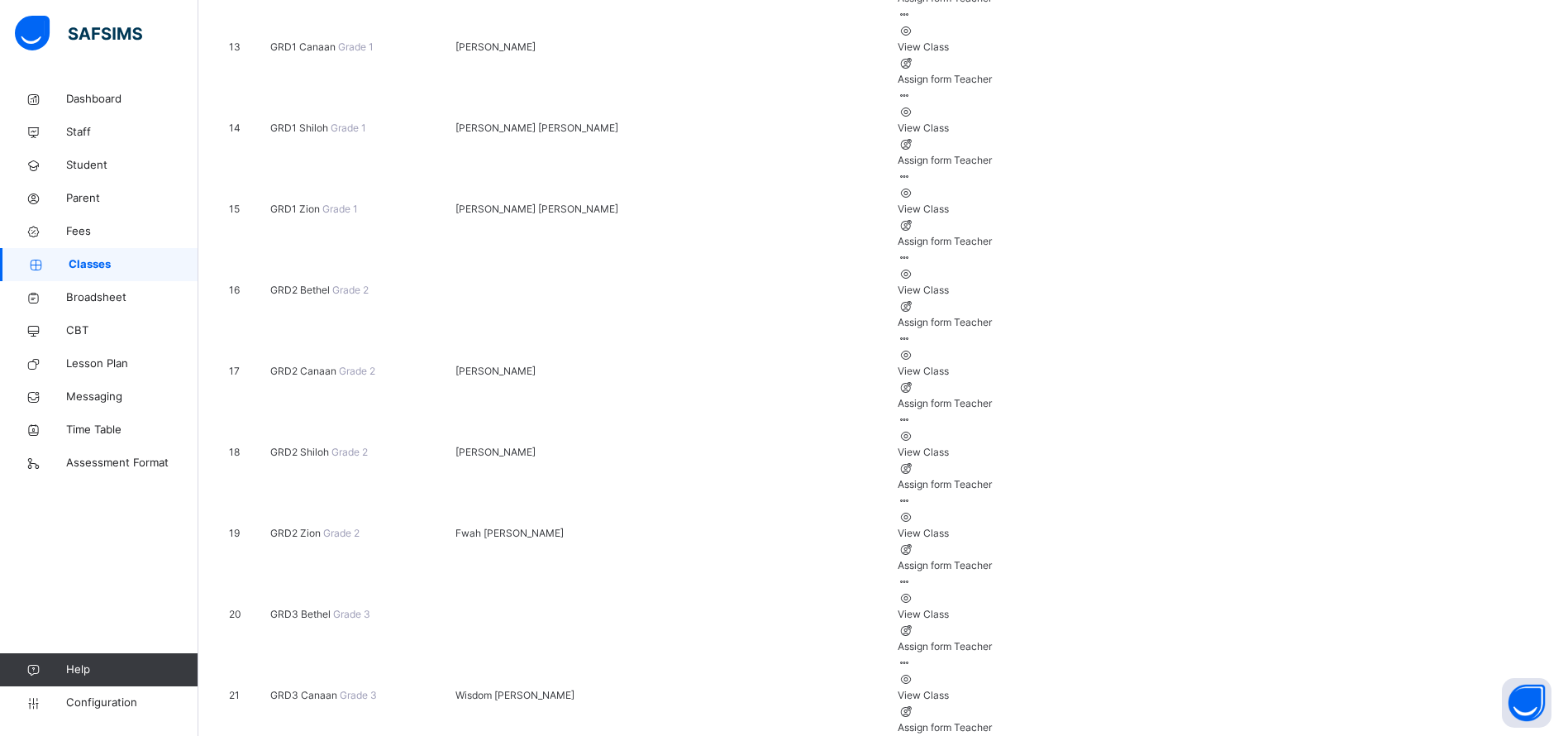
click at [84, 166] on span "Student" at bounding box center [132, 165] width 132 height 16
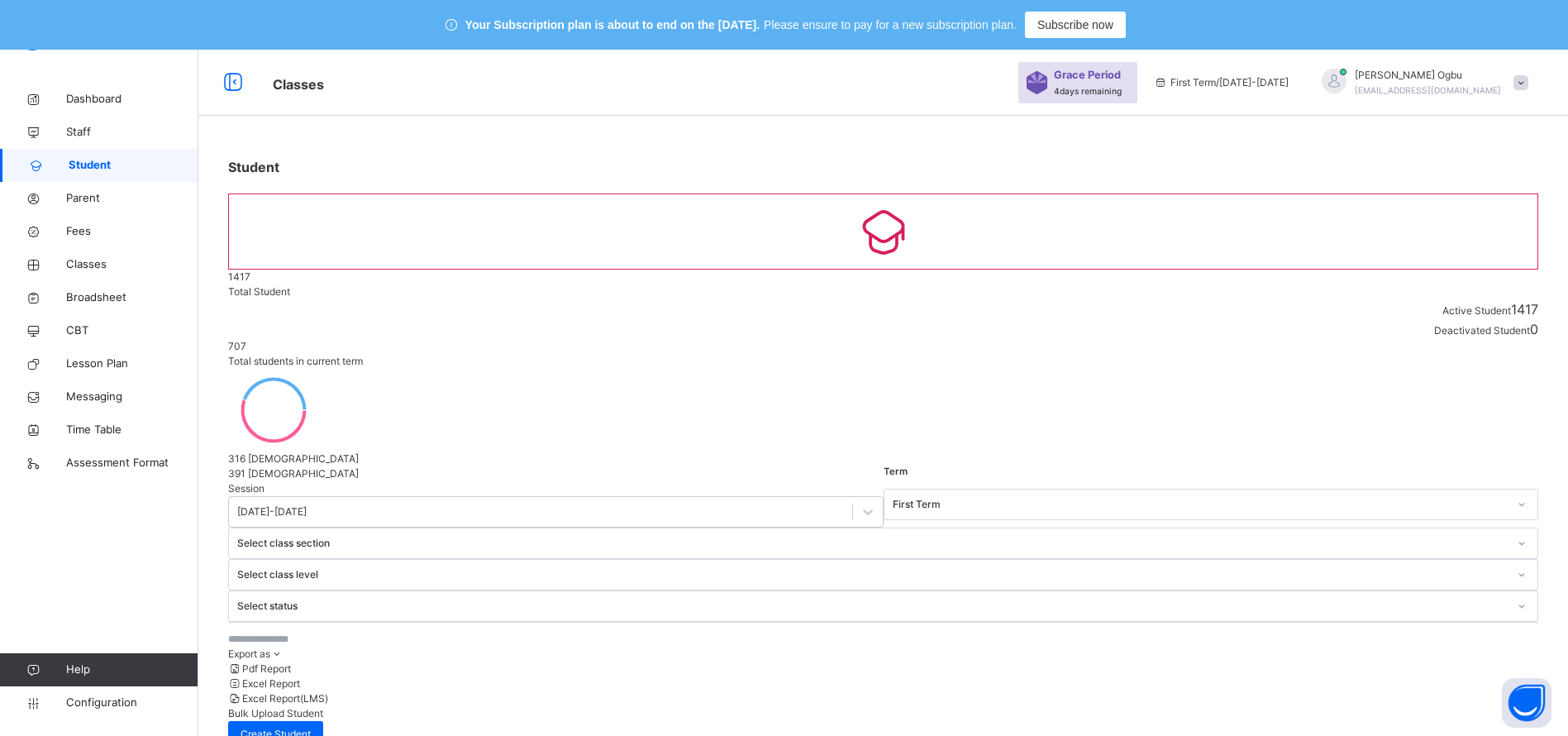
click at [343, 632] on input "text" at bounding box center [352, 640] width 248 height 15
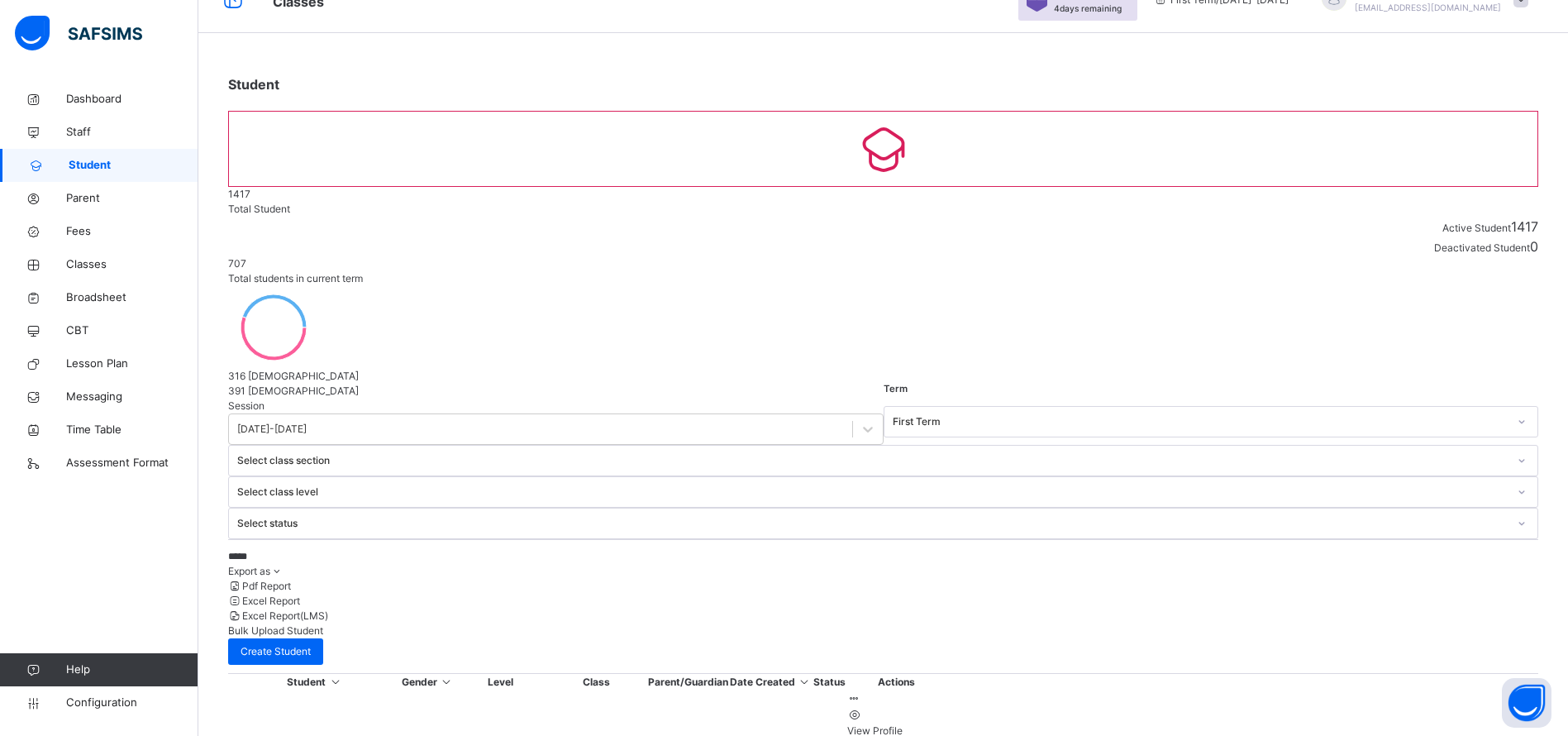
scroll to position [86, 0]
type input "*"
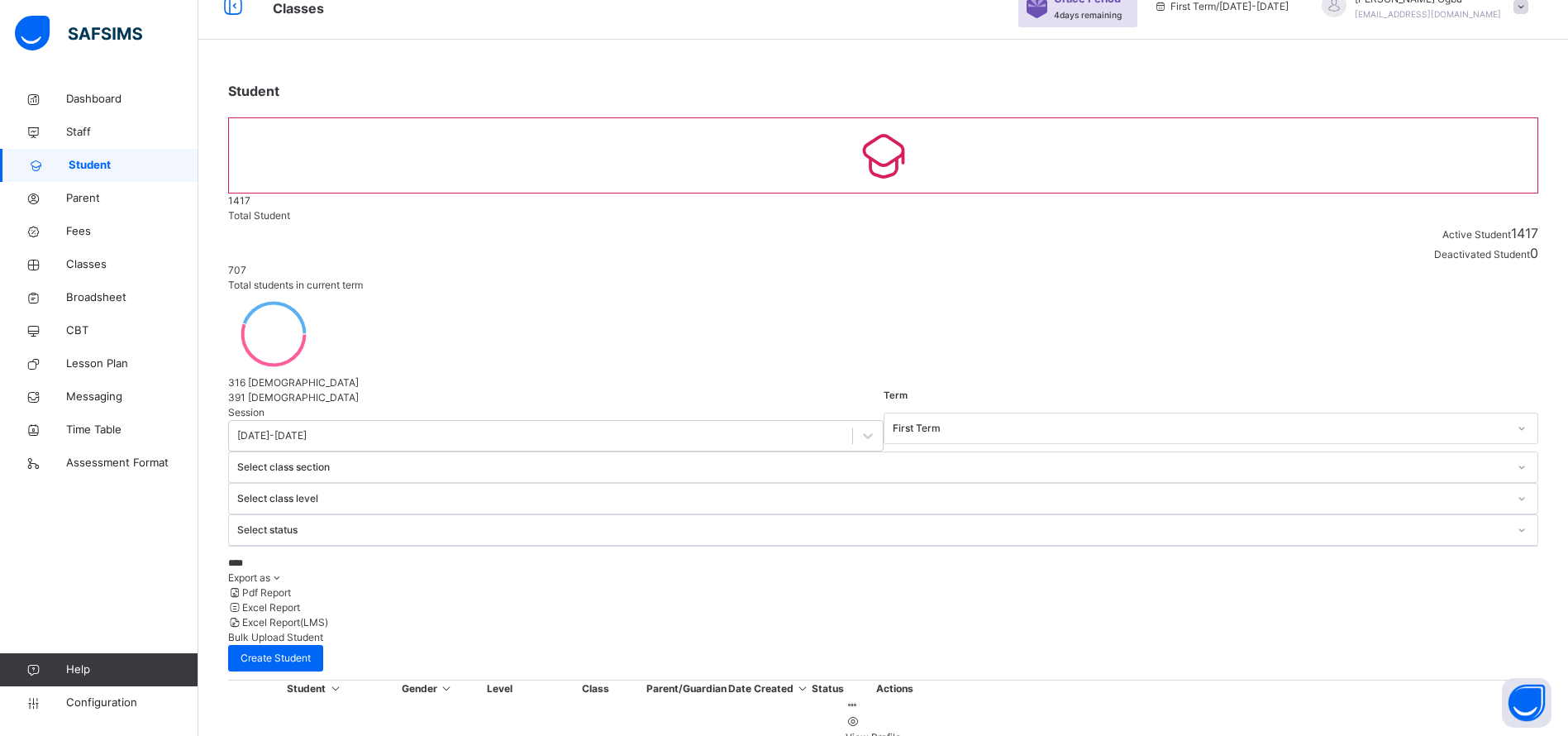
scroll to position [49, 0]
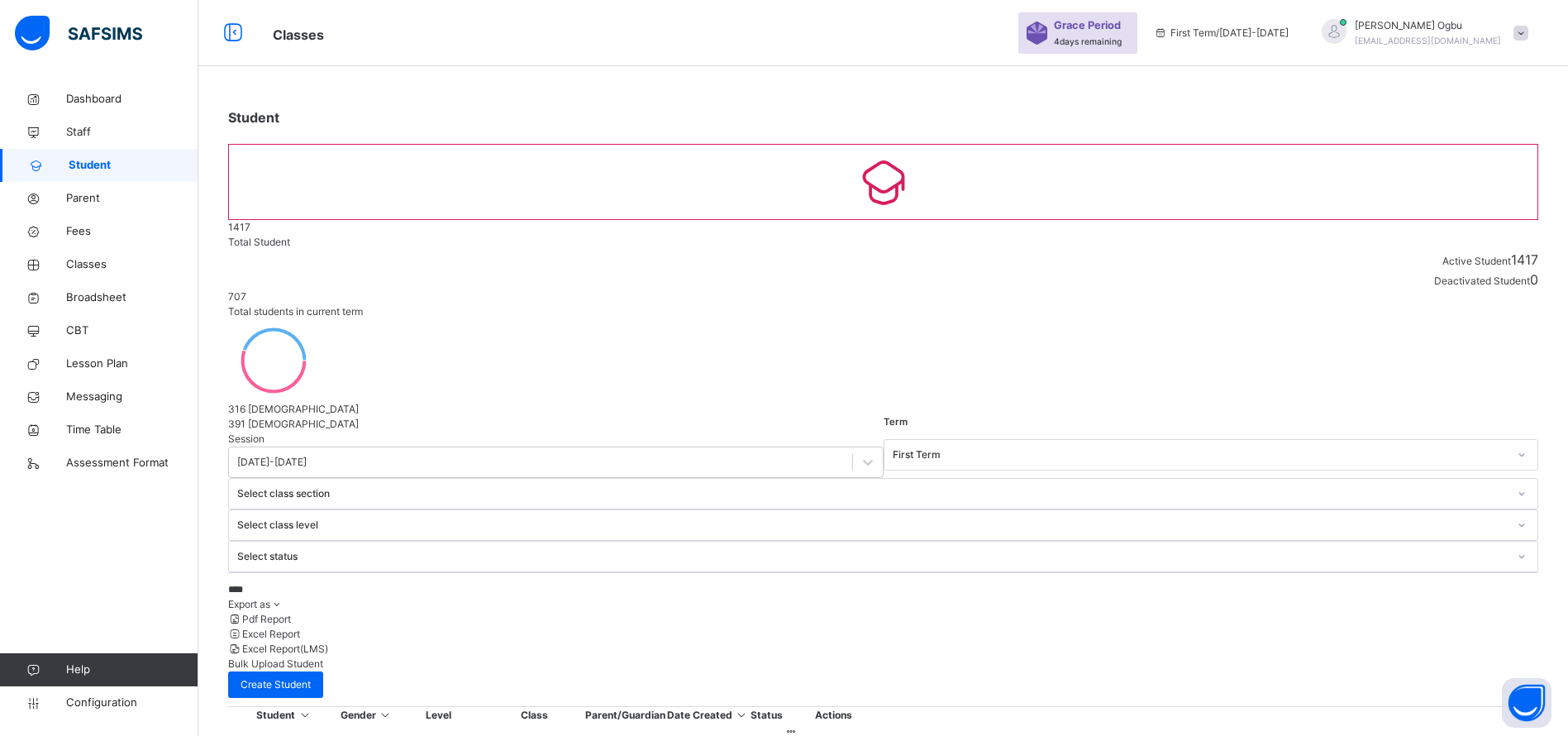
type input "****"
click at [77, 264] on span "Classes" at bounding box center [132, 264] width 132 height 16
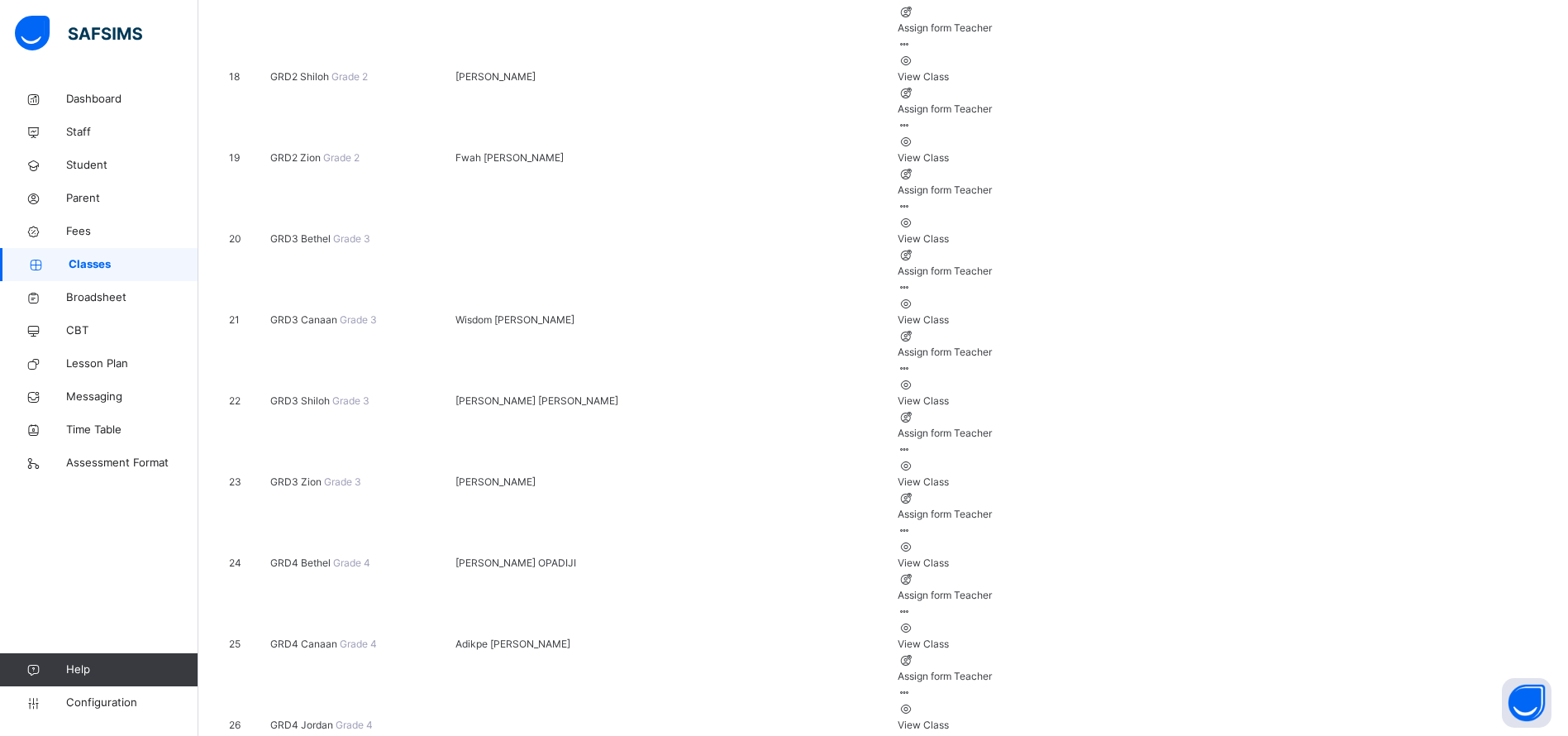
scroll to position [1666, 0]
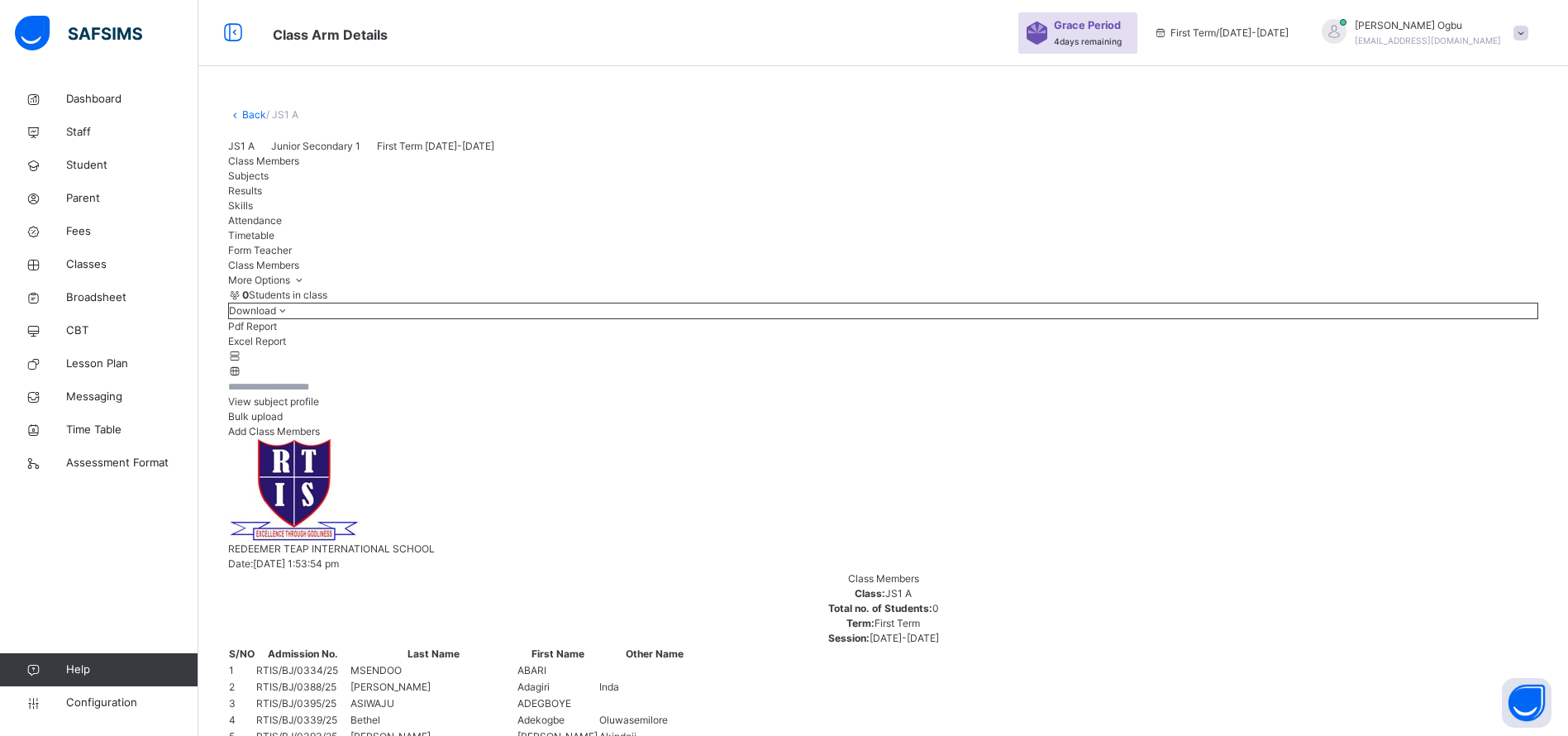
scroll to position [1331, 0]
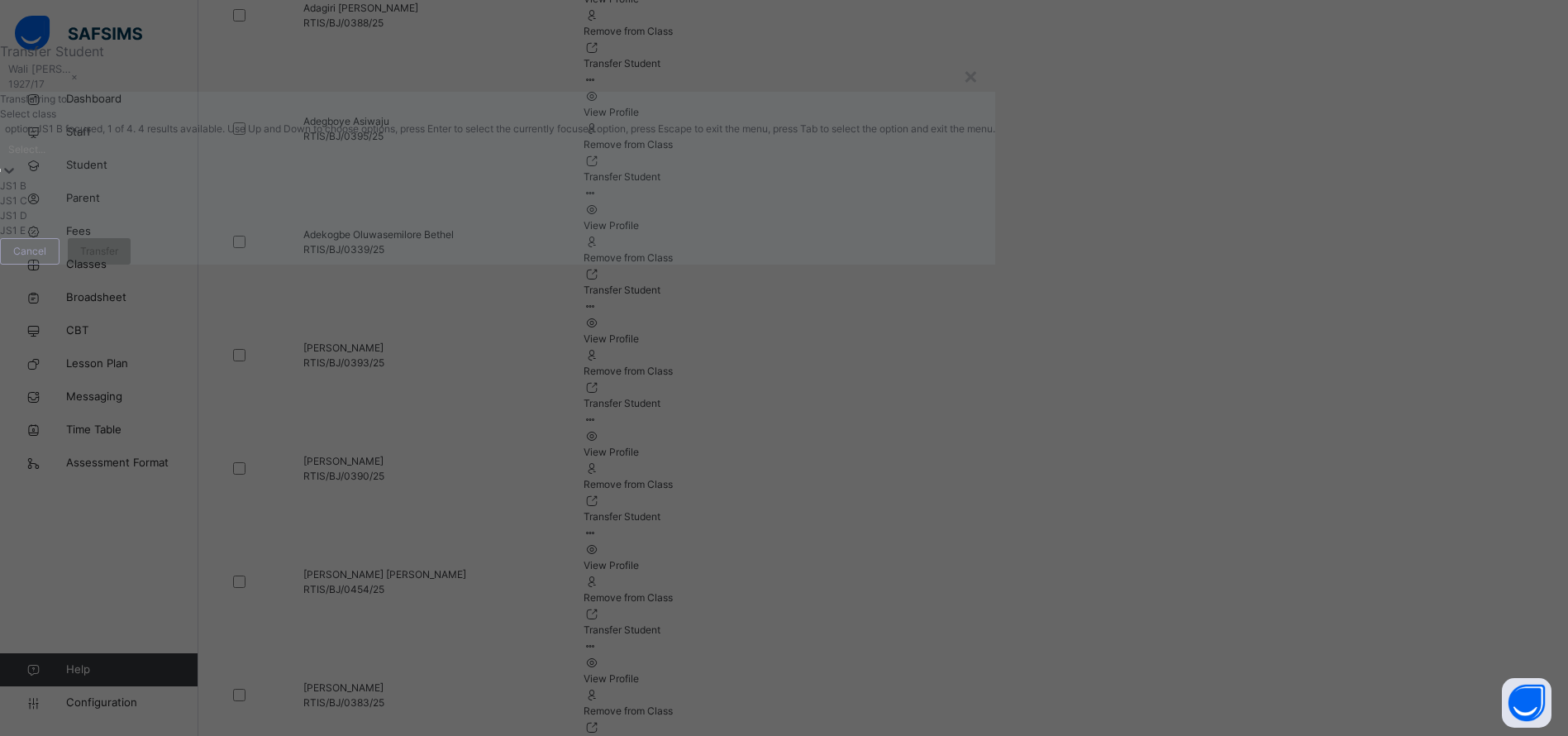
click at [604, 162] on div "Select..." at bounding box center [498, 149] width 995 height 26
click at [464, 208] on div "JS1 C" at bounding box center [499, 201] width 997 height 15
click at [118, 200] on span "Transfer" at bounding box center [99, 192] width 38 height 15
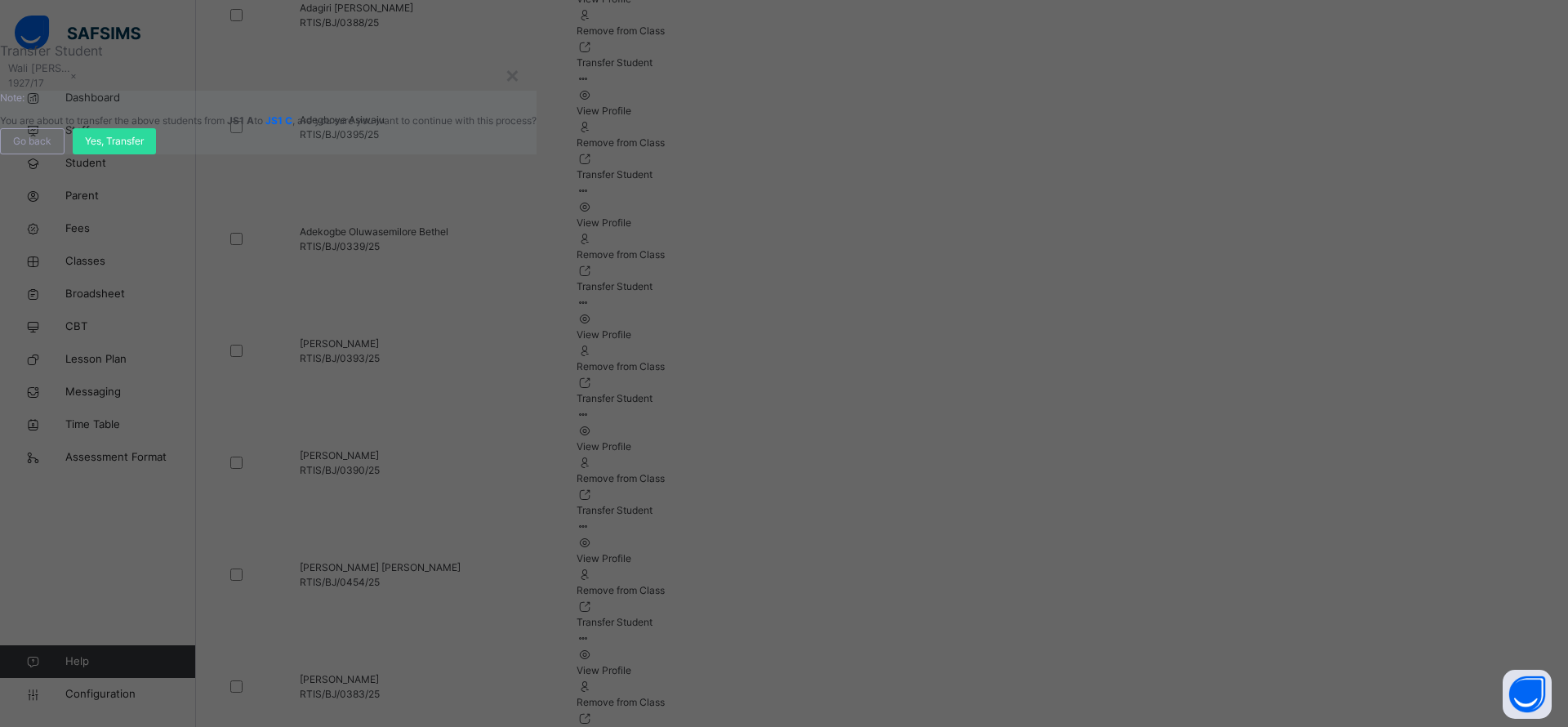
click at [144, 149] on span "Yes, Transfer" at bounding box center [114, 141] width 59 height 15
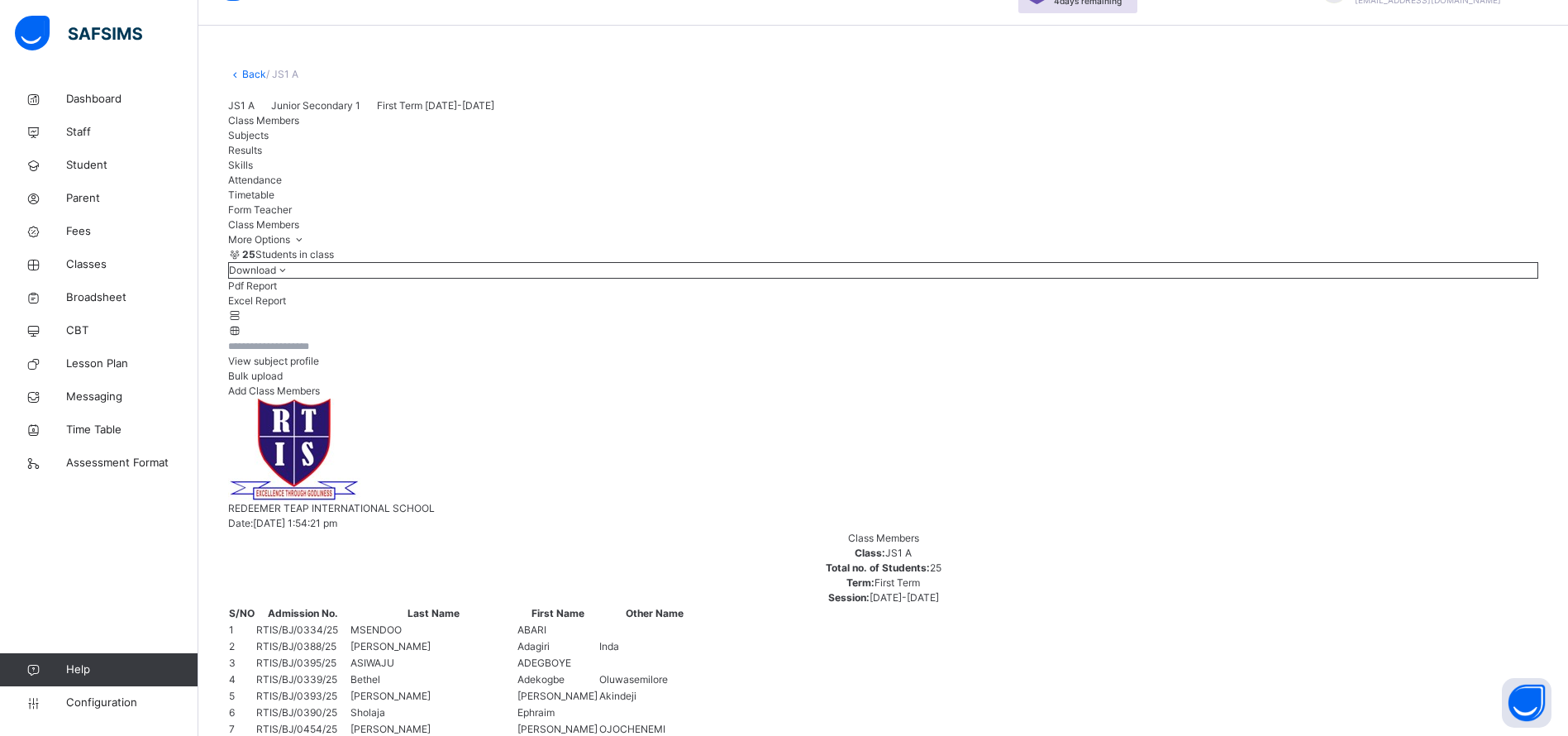
scroll to position [0, 0]
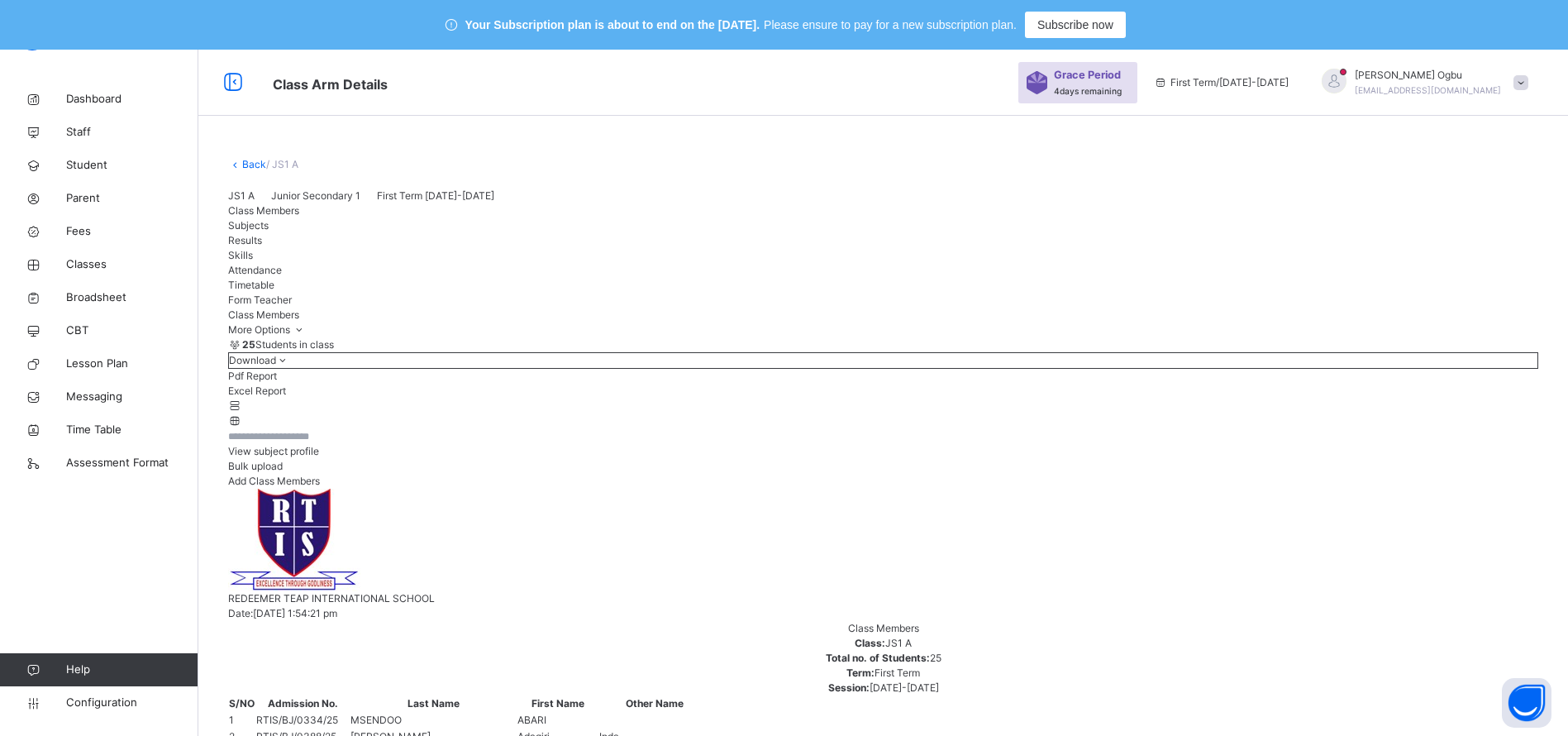
click at [77, 237] on span "Fees" at bounding box center [132, 231] width 132 height 16
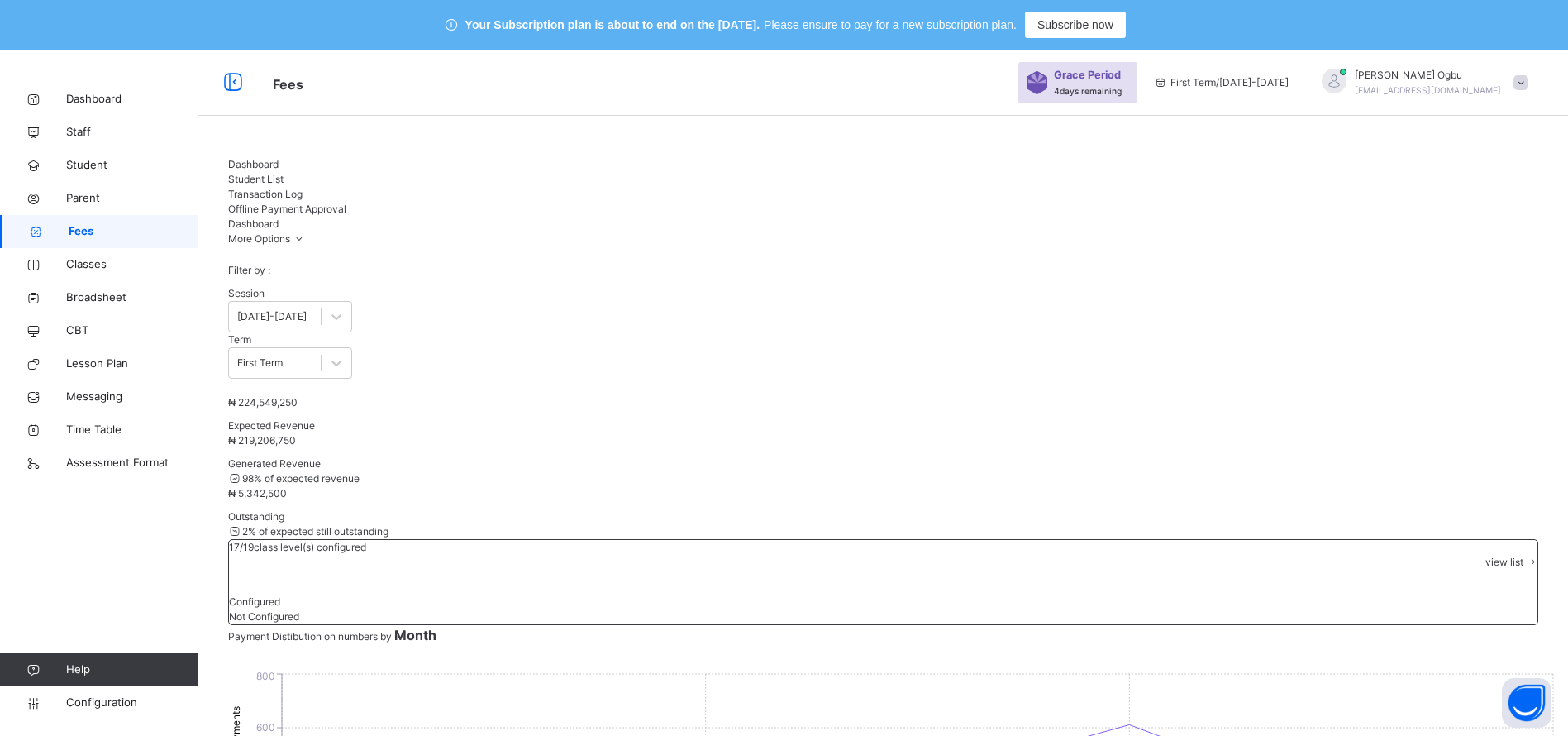
click at [284, 176] on span "Student List" at bounding box center [255, 179] width 56 height 12
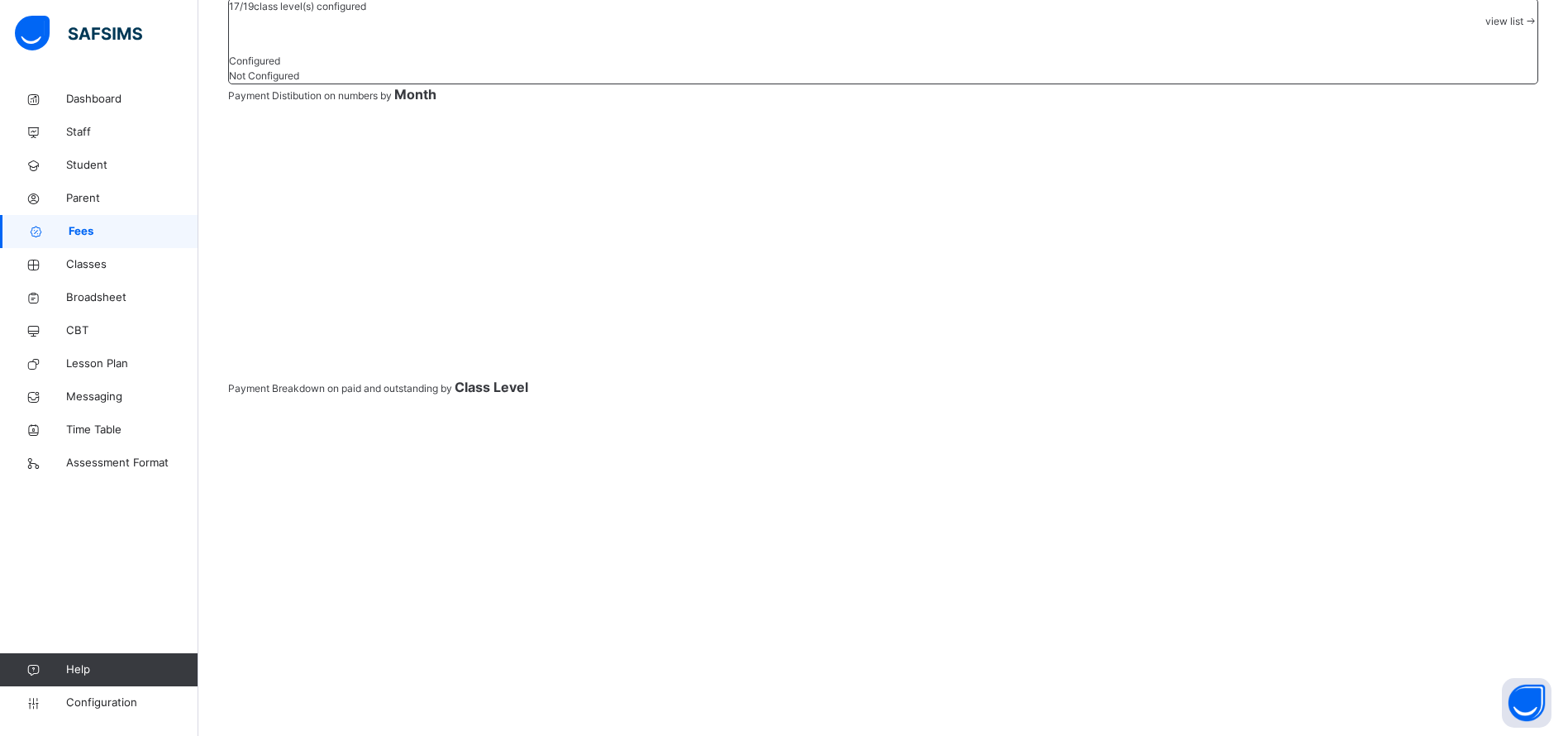
scroll to position [553, 0]
